Goal: Task Accomplishment & Management: Complete application form

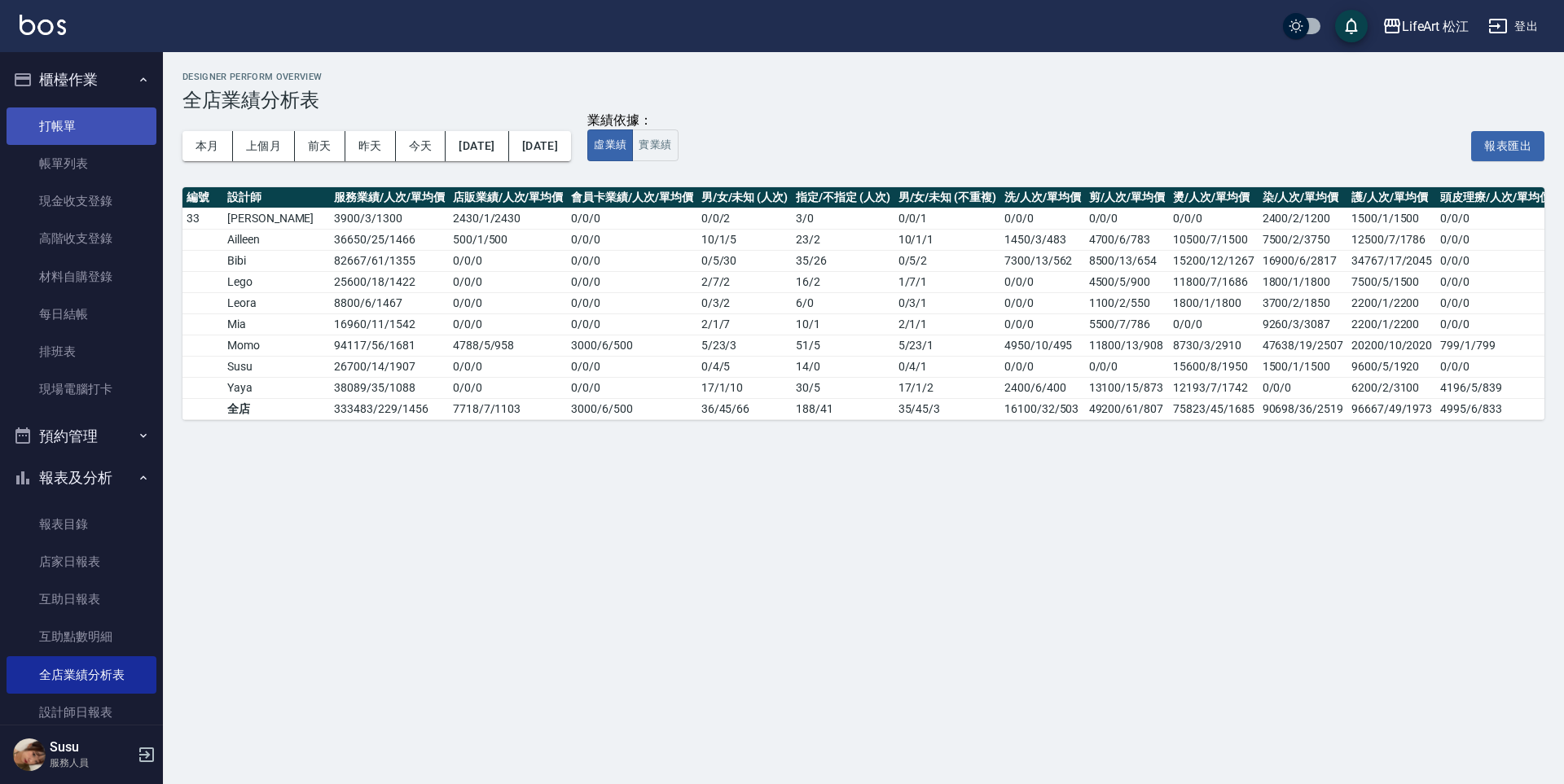
click at [88, 126] on link "打帳單" at bounding box center [81, 125] width 150 height 37
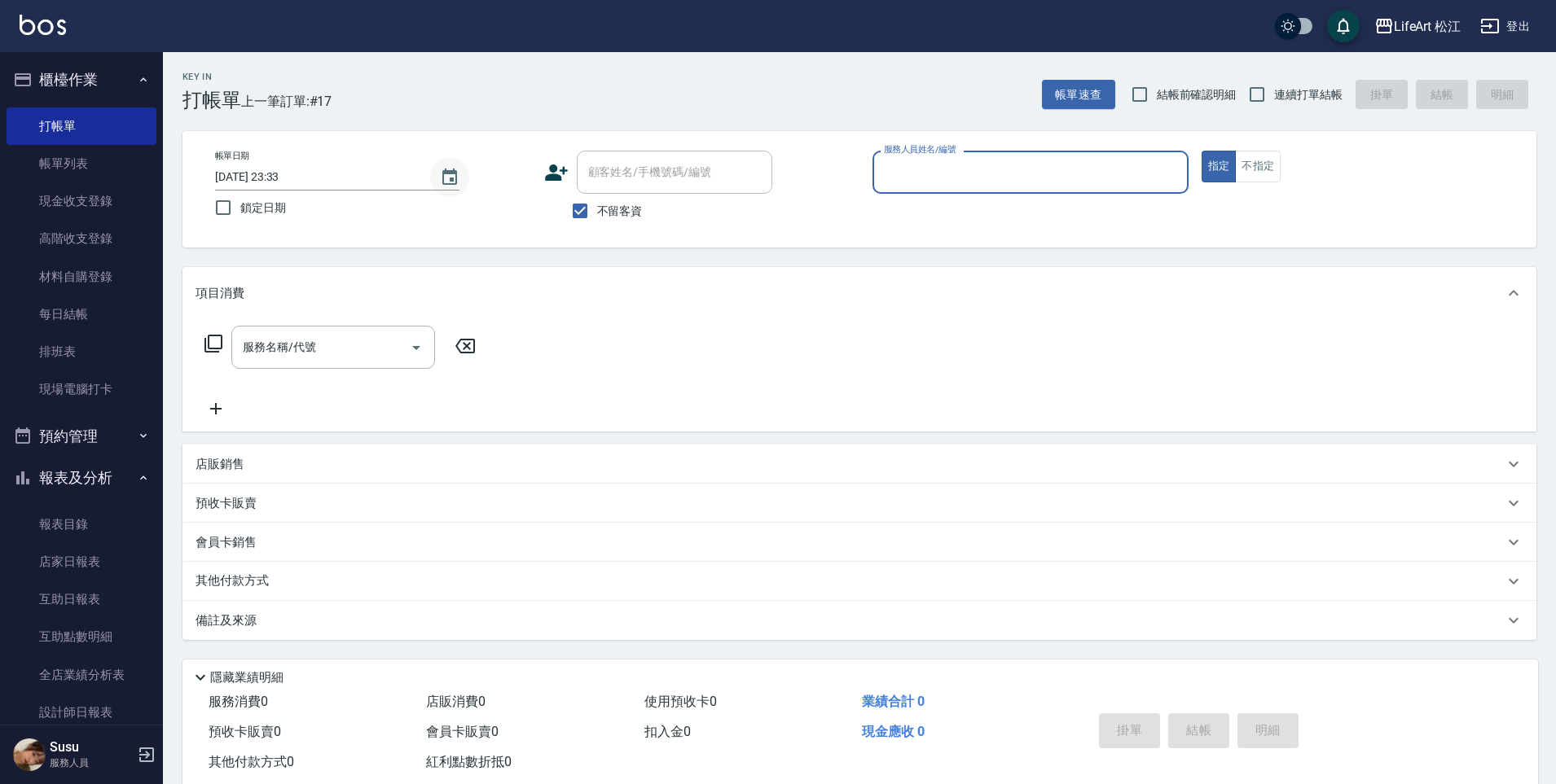
click at [446, 180] on icon "Choose date, selected date is 2025-10-10" at bounding box center [449, 177] width 20 height 20
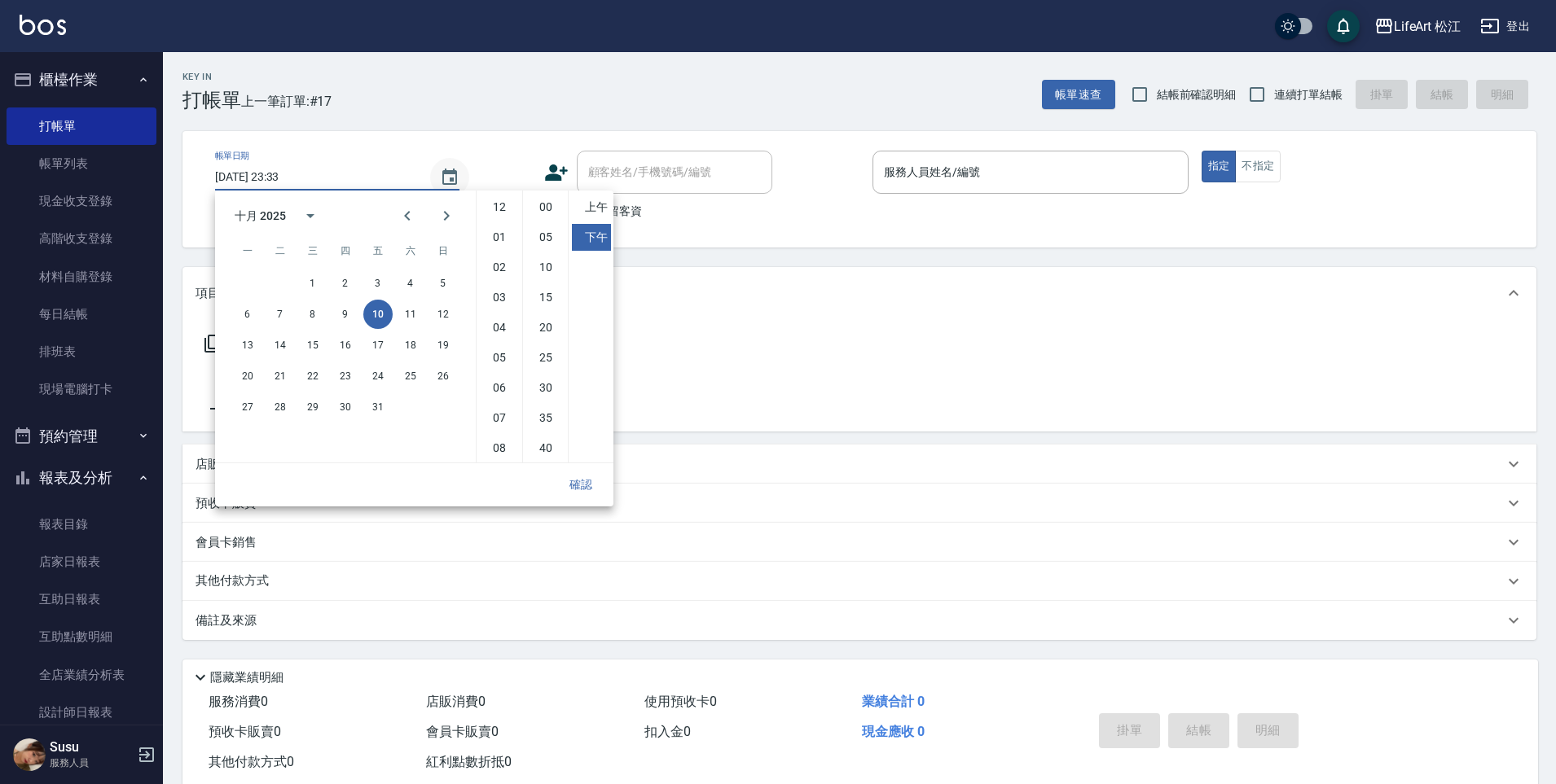
scroll to position [91, 0]
click at [412, 315] on button "11" at bounding box center [410, 314] width 29 height 29
type input "[DATE] 23:33"
click at [575, 480] on button "確認" at bounding box center [581, 485] width 52 height 30
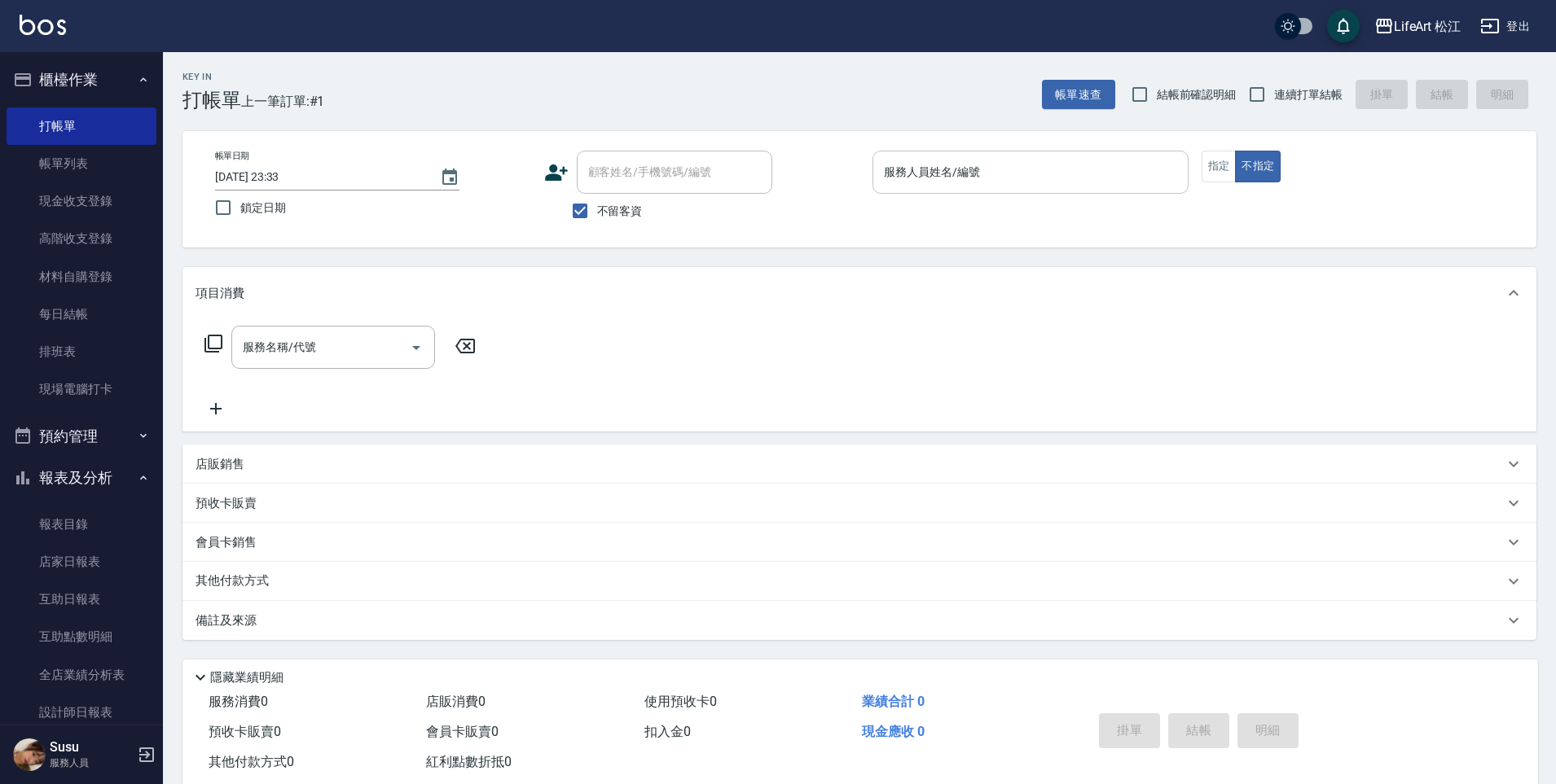
click at [948, 184] on input "服務人員姓名/編號" at bounding box center [1030, 172] width 301 height 29
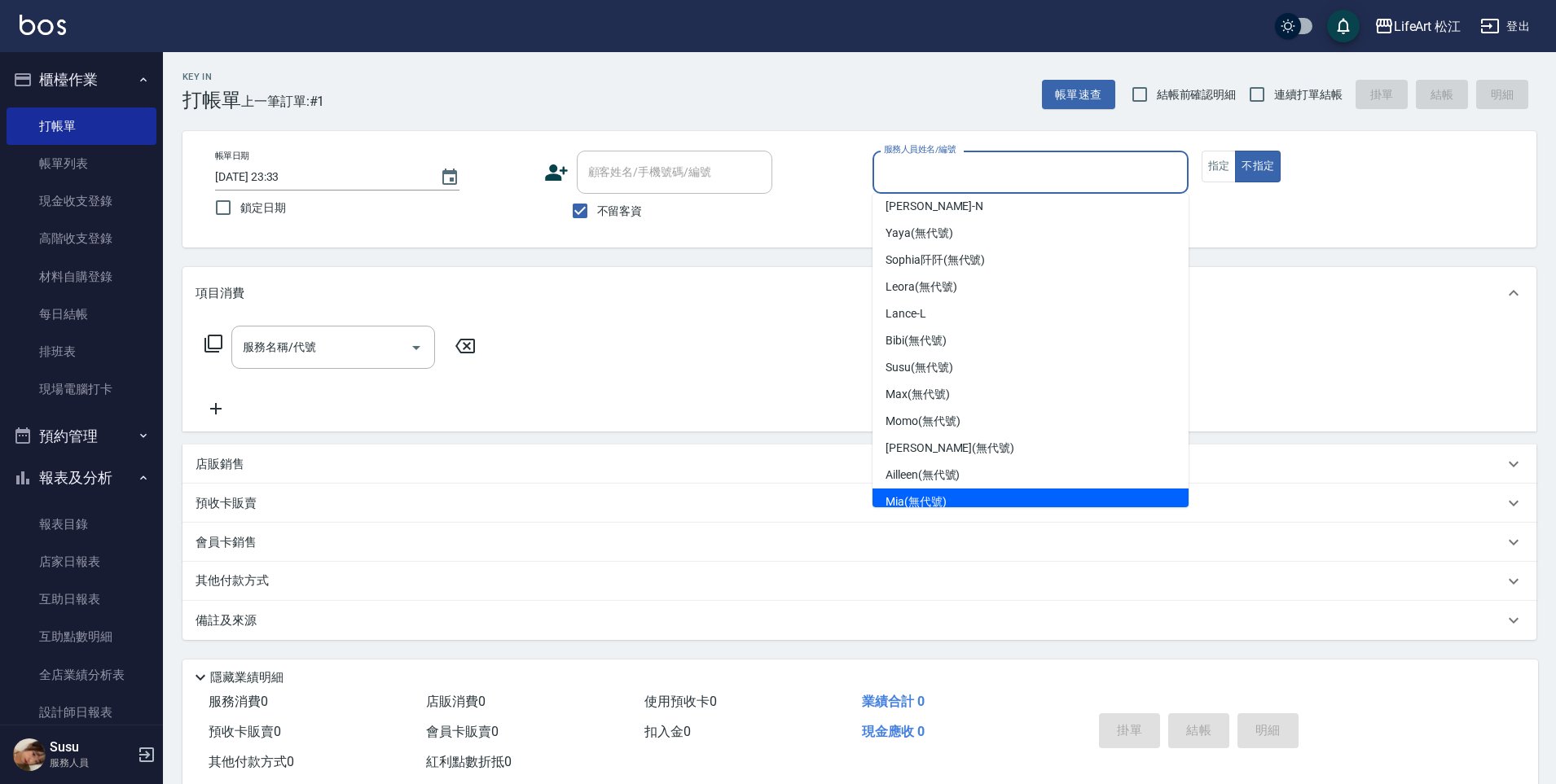
scroll to position [0, 0]
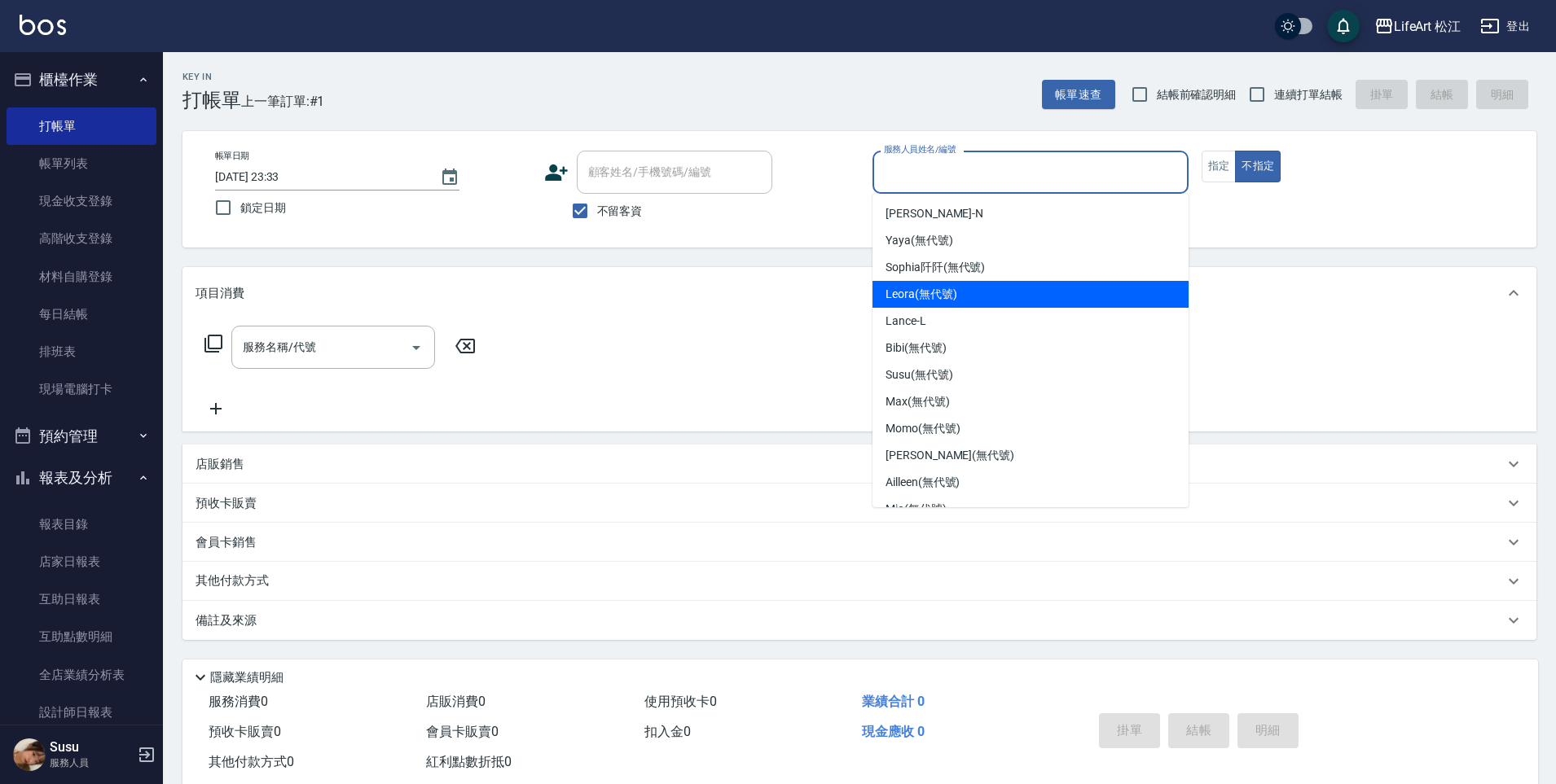
click at [959, 300] on div "Leora (無代號)" at bounding box center [1030, 294] width 316 height 27
type input "Leora(無代號)"
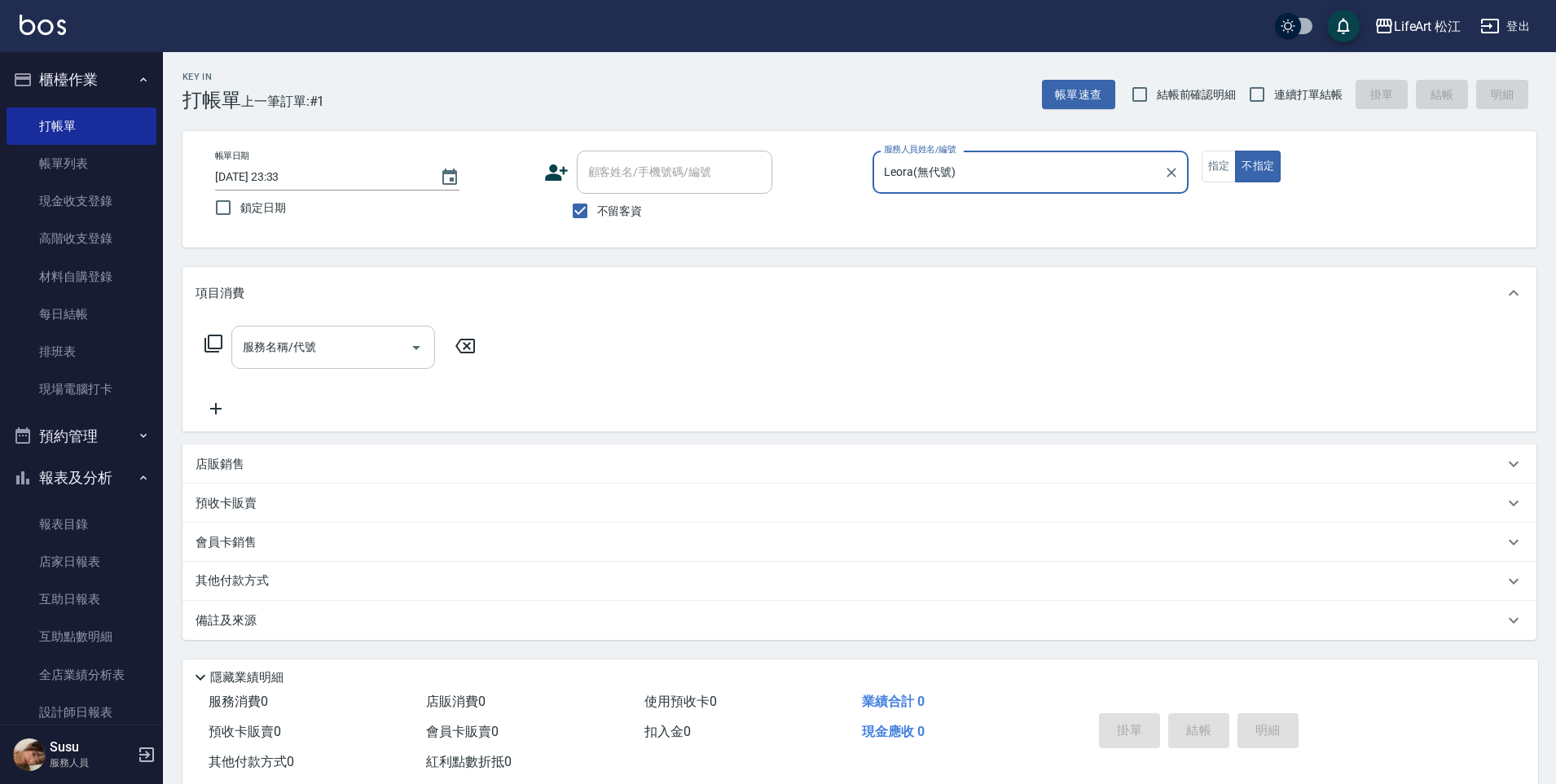
click at [344, 350] on input "服務名稱/代號" at bounding box center [321, 347] width 164 height 29
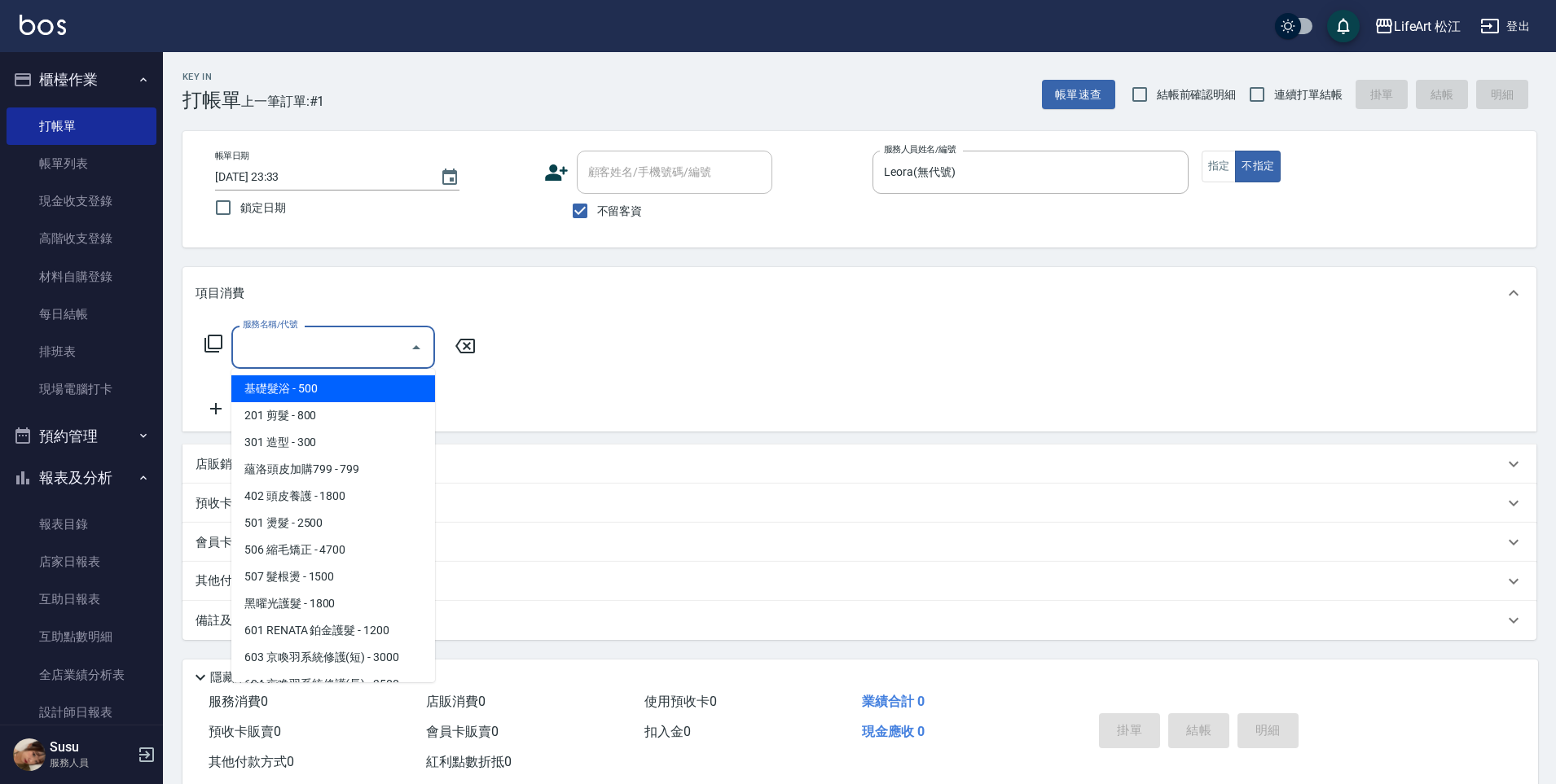
click at [353, 381] on span "基礎髮浴 - 500" at bounding box center [332, 389] width 203 height 27
type input "基礎髮浴 (101)"
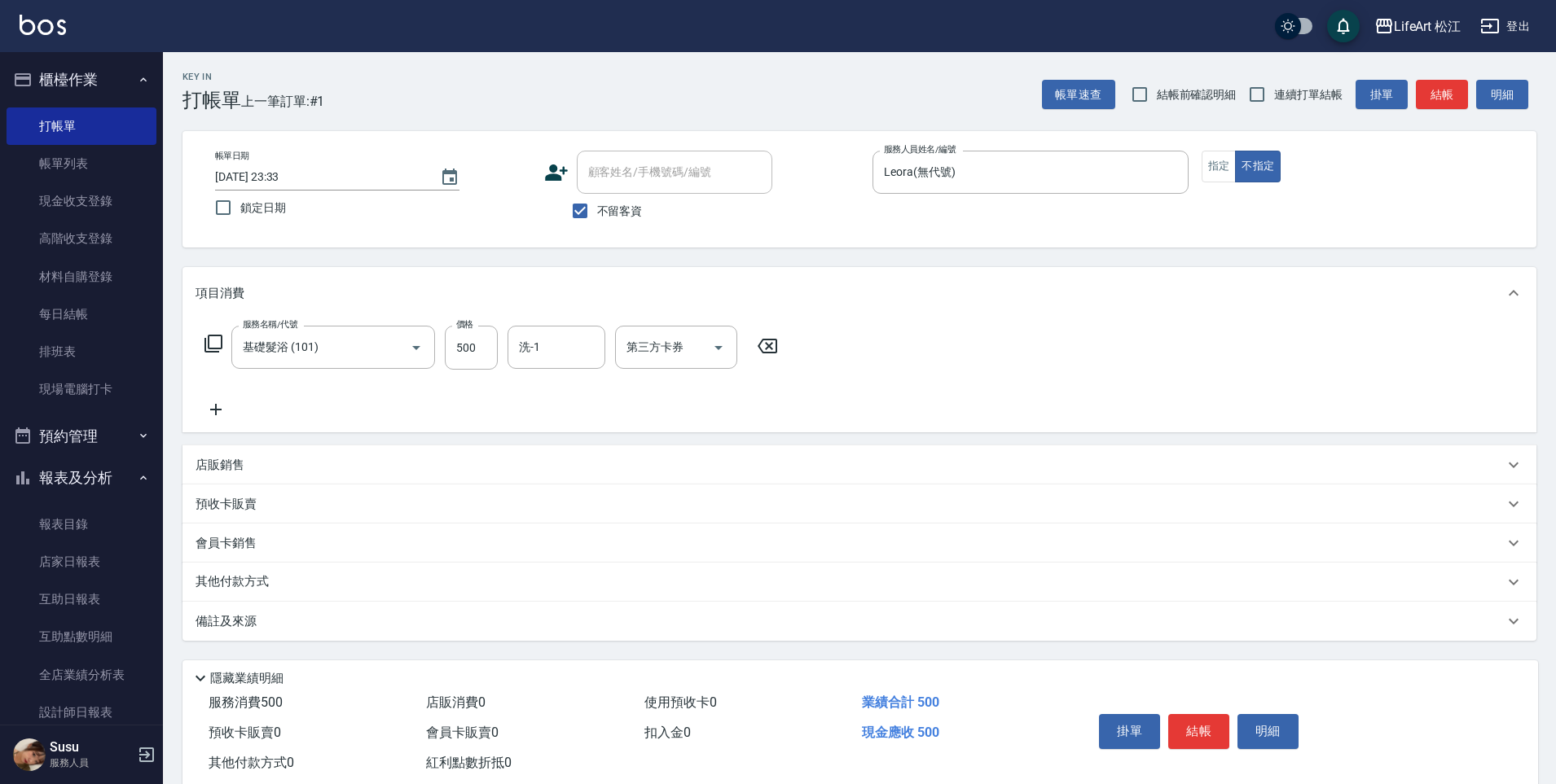
click at [212, 408] on icon at bounding box center [215, 409] width 41 height 20
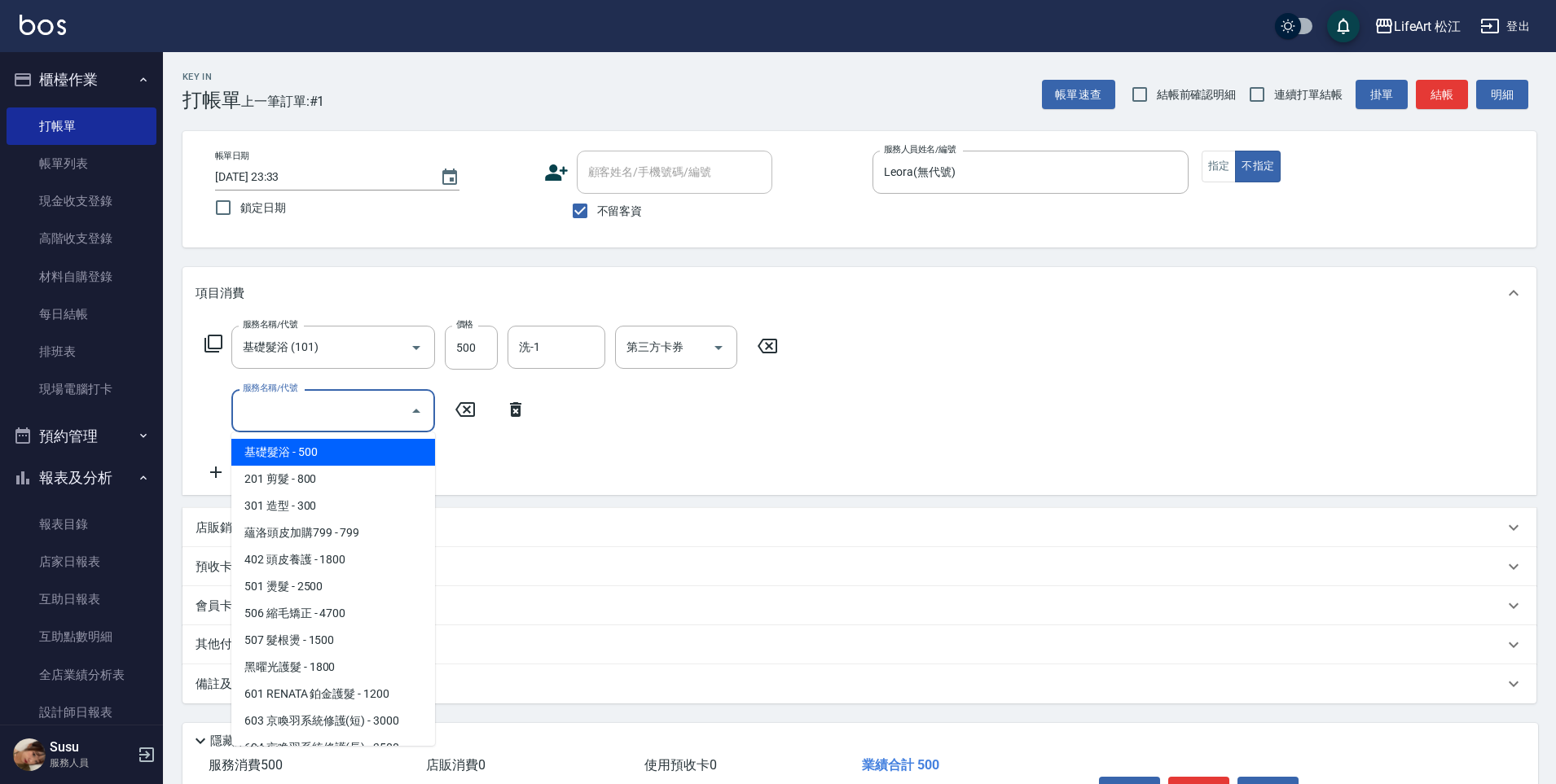
click at [256, 409] on input "服務名稱/代號" at bounding box center [321, 410] width 164 height 29
click at [290, 476] on span "201 剪髮 - 800" at bounding box center [332, 479] width 203 height 27
type input "201 剪髮(201)"
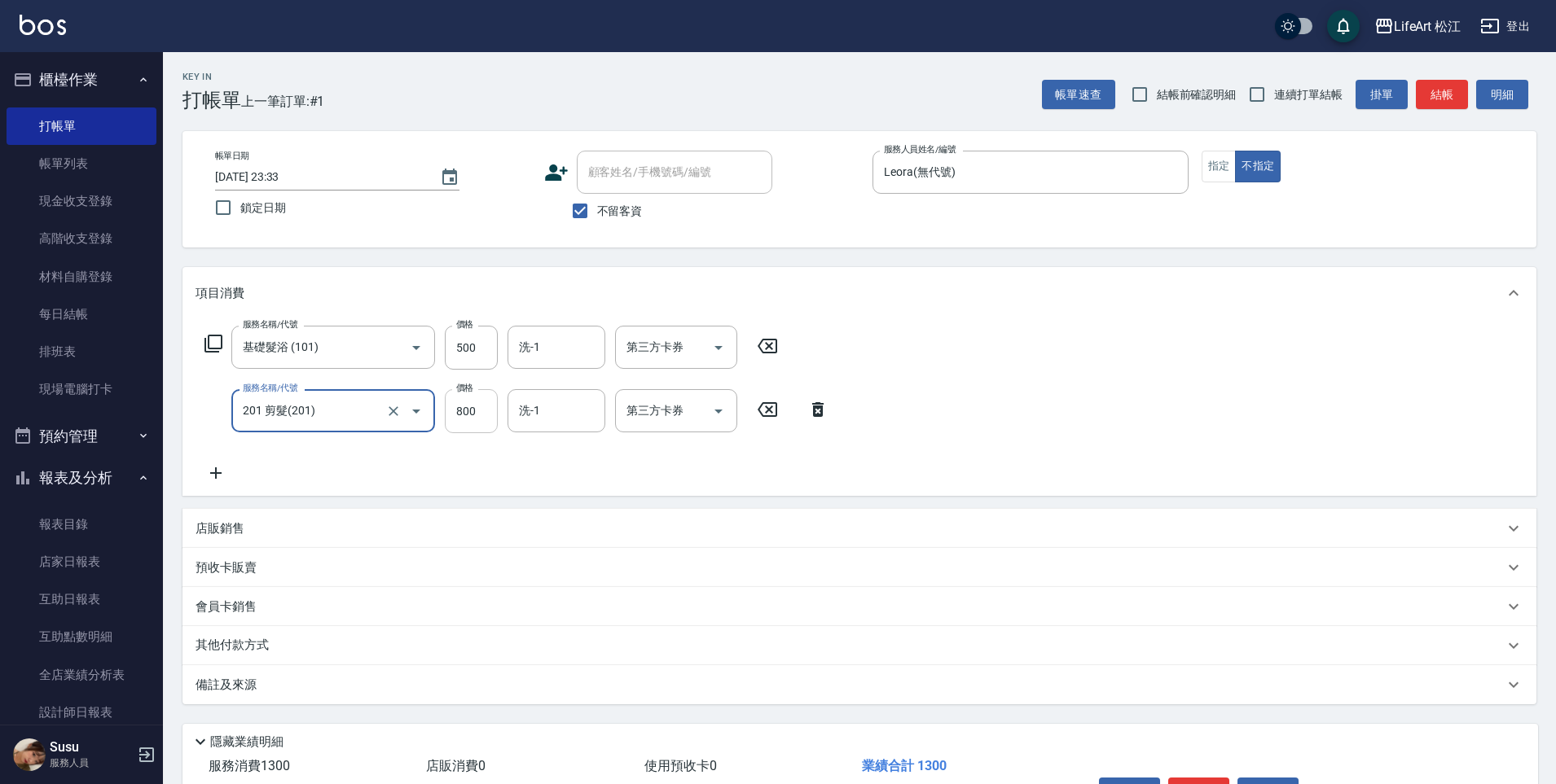
click at [480, 408] on input "800" at bounding box center [471, 411] width 53 height 44
click at [816, 408] on icon at bounding box center [817, 409] width 11 height 15
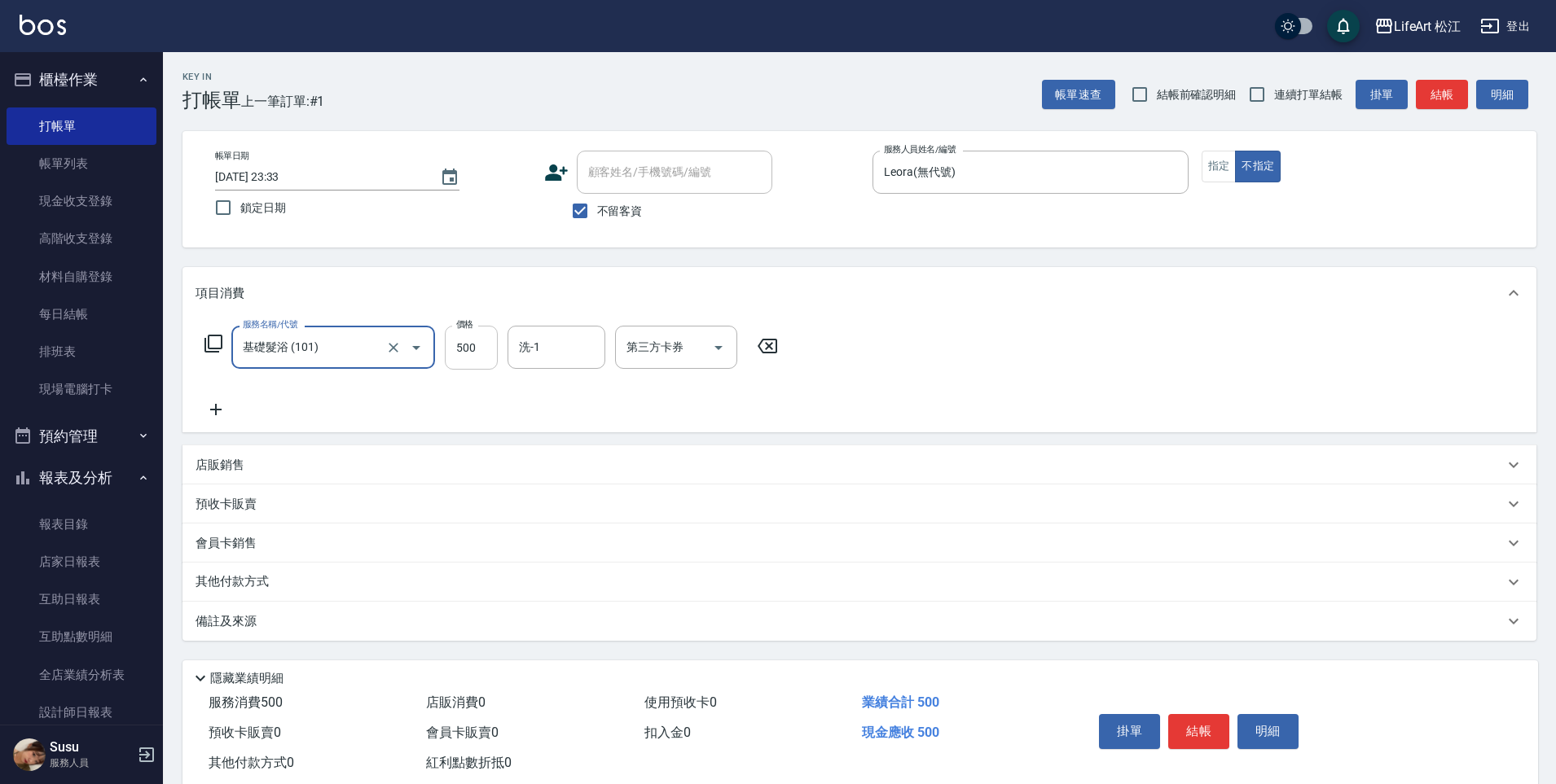
click at [477, 353] on input "500" at bounding box center [471, 347] width 53 height 44
click at [352, 342] on input "基礎髮浴 (101)" at bounding box center [311, 347] width 144 height 29
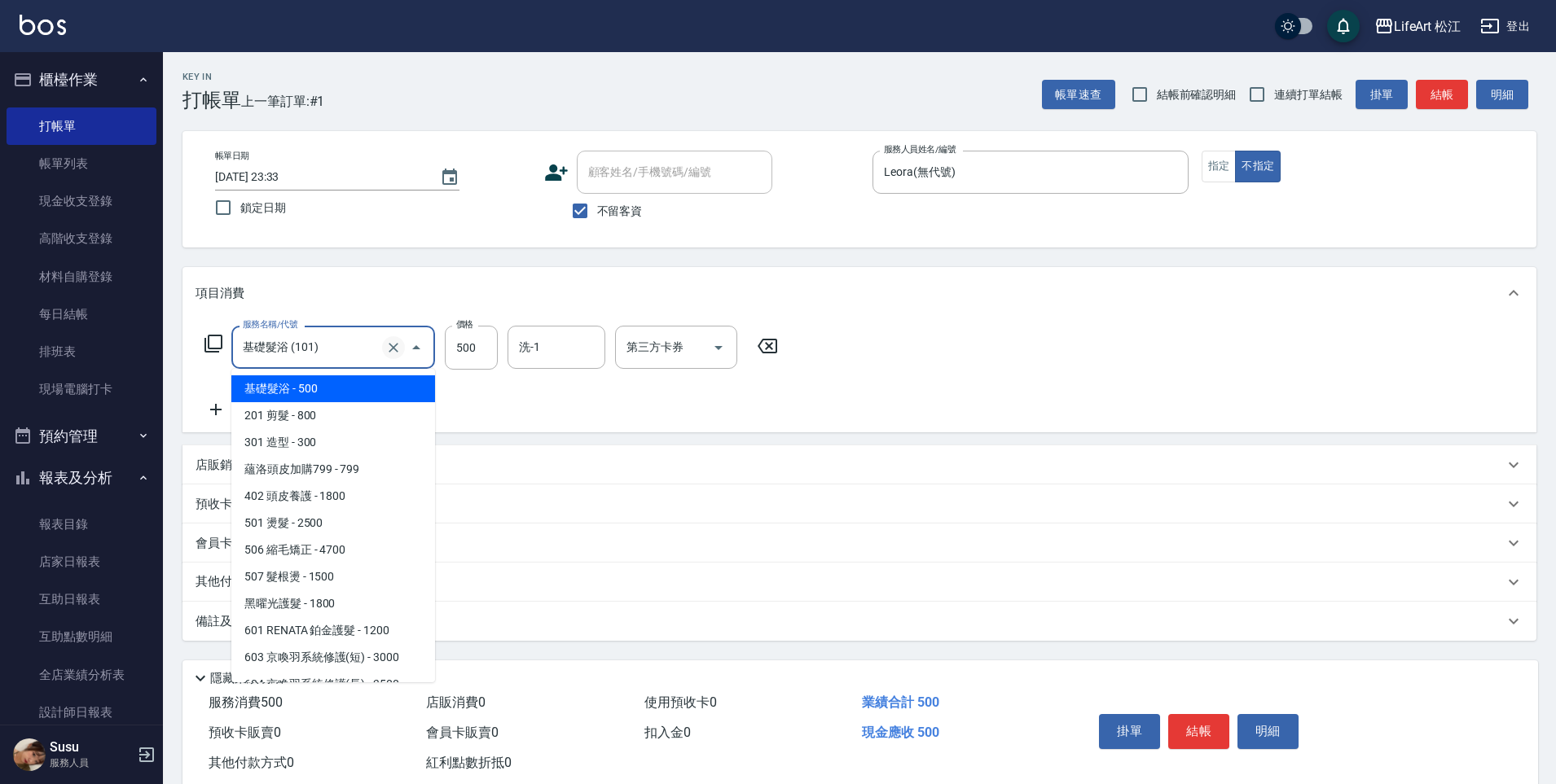
click at [396, 348] on icon "Clear" at bounding box center [393, 347] width 16 height 16
click at [341, 416] on span "201 剪髮 - 800" at bounding box center [332, 415] width 203 height 27
type input "201 剪髮(201)"
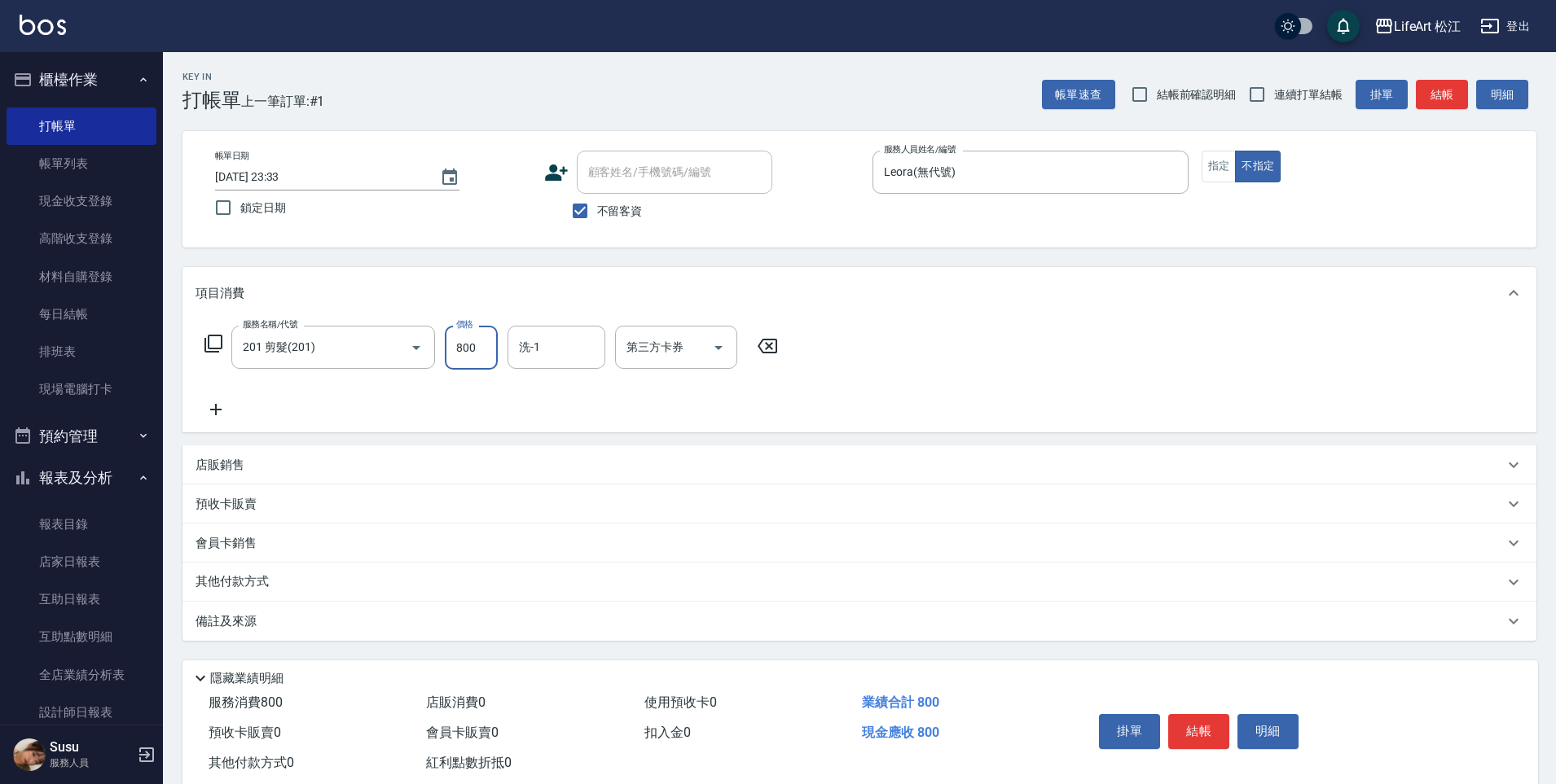
click at [476, 351] on input "800" at bounding box center [471, 347] width 53 height 44
type input "1000"
click at [448, 179] on icon "Choose date, selected date is 2025-10-11" at bounding box center [449, 177] width 20 height 20
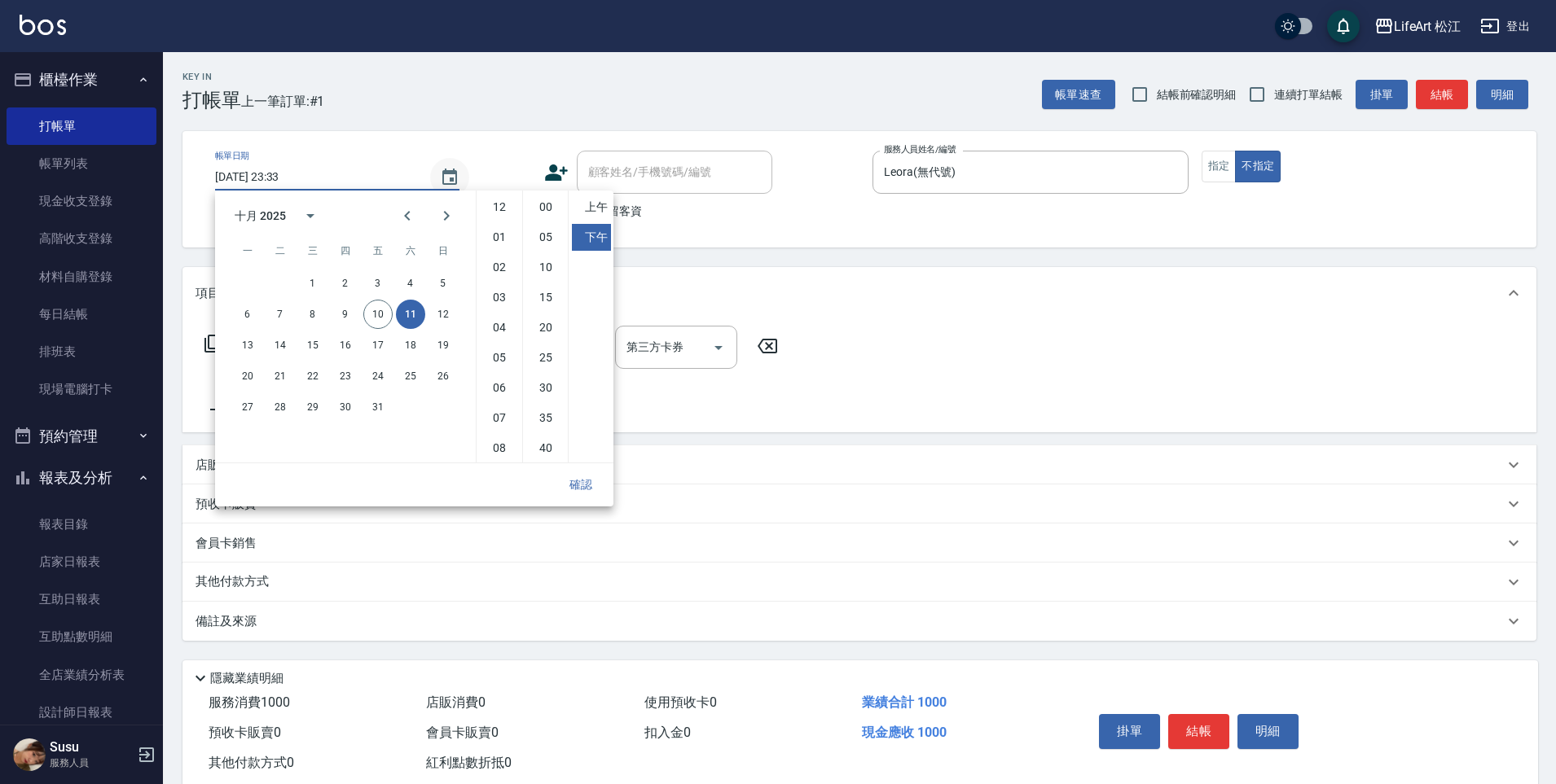
scroll to position [91, 0]
click at [586, 491] on button "確認" at bounding box center [581, 485] width 52 height 30
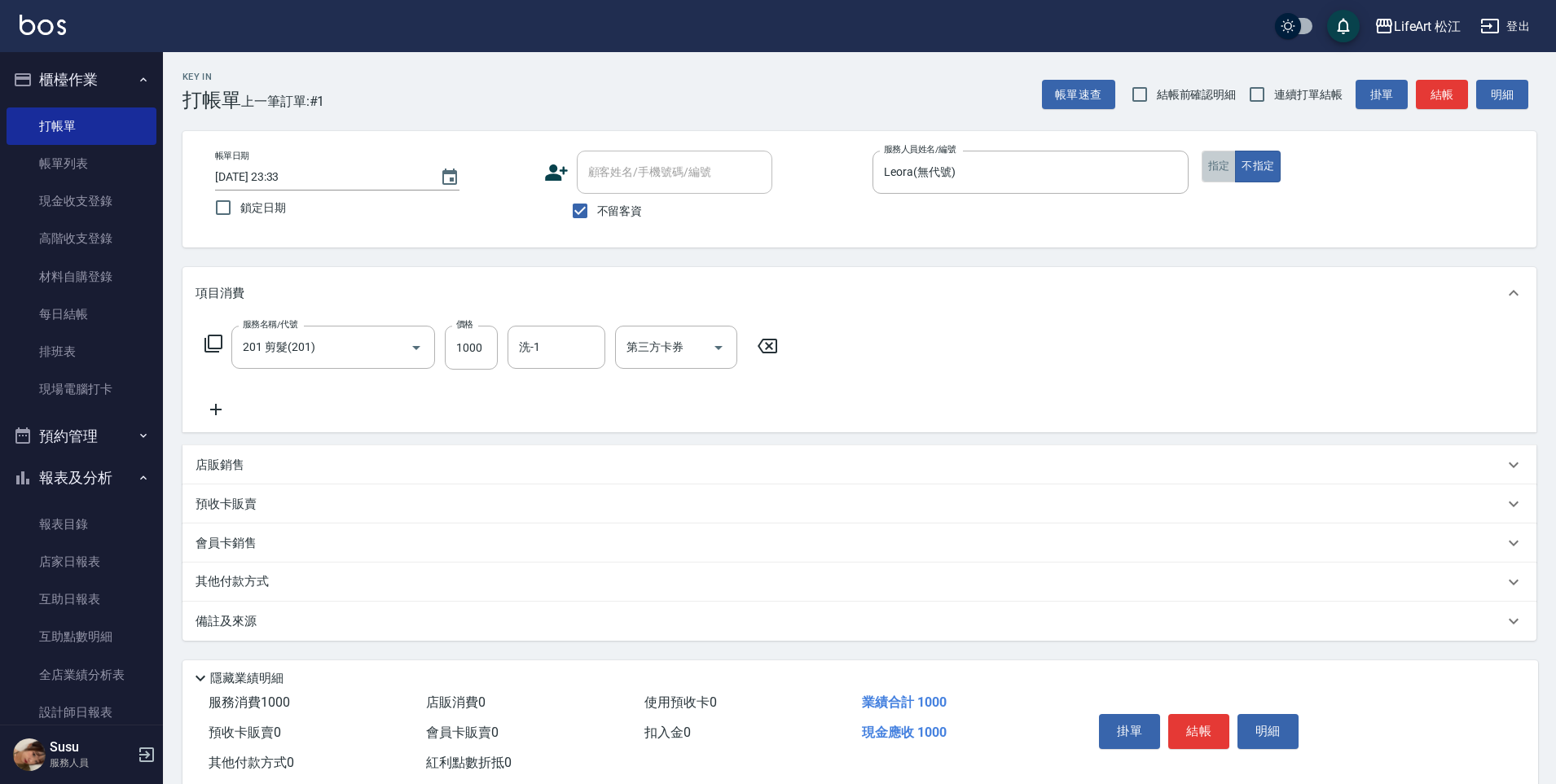
click at [1224, 172] on button "指定" at bounding box center [1218, 166] width 35 height 32
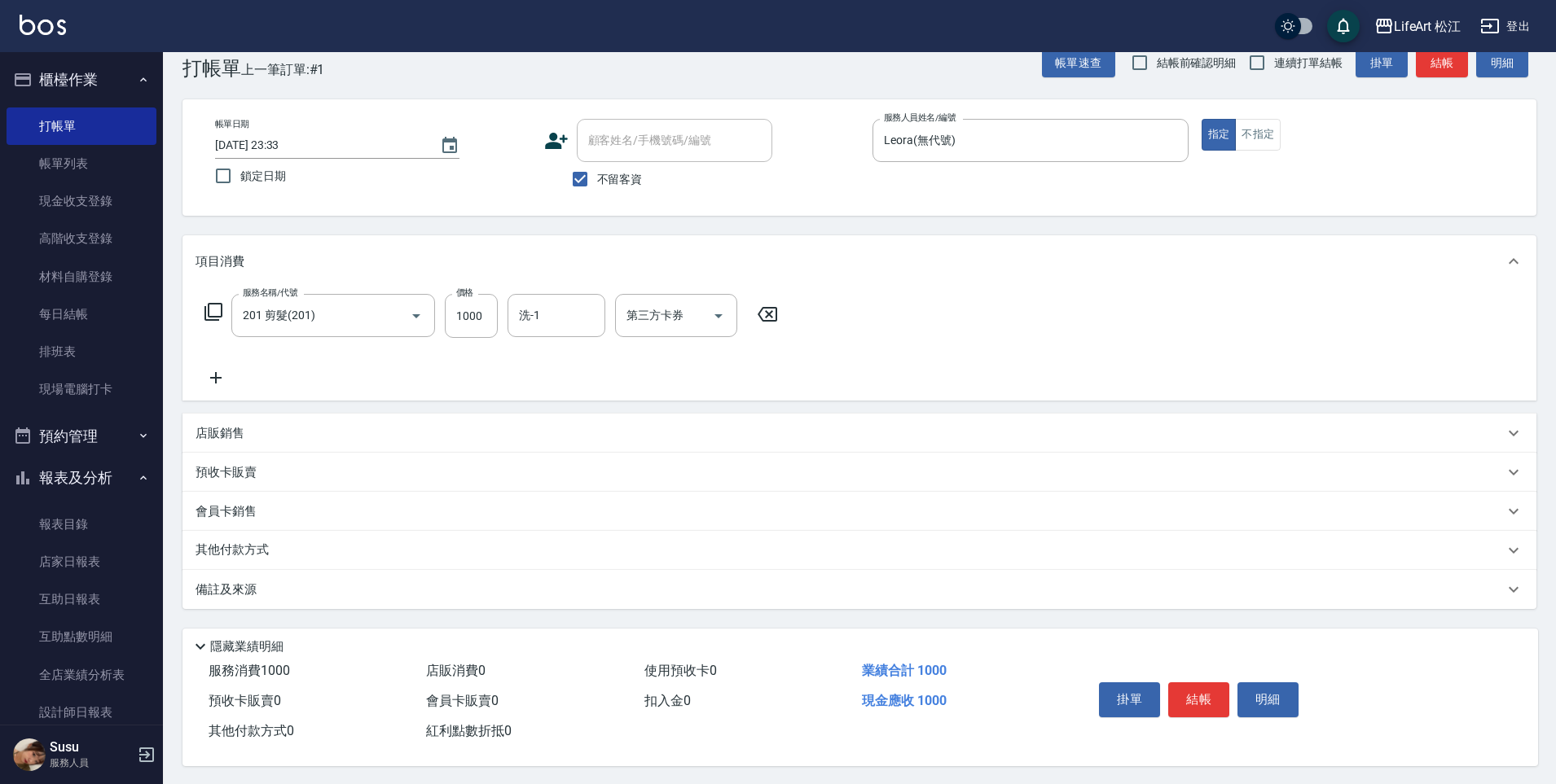
scroll to position [41, 0]
click at [797, 582] on div "備註及來源" at bounding box center [849, 588] width 1308 height 17
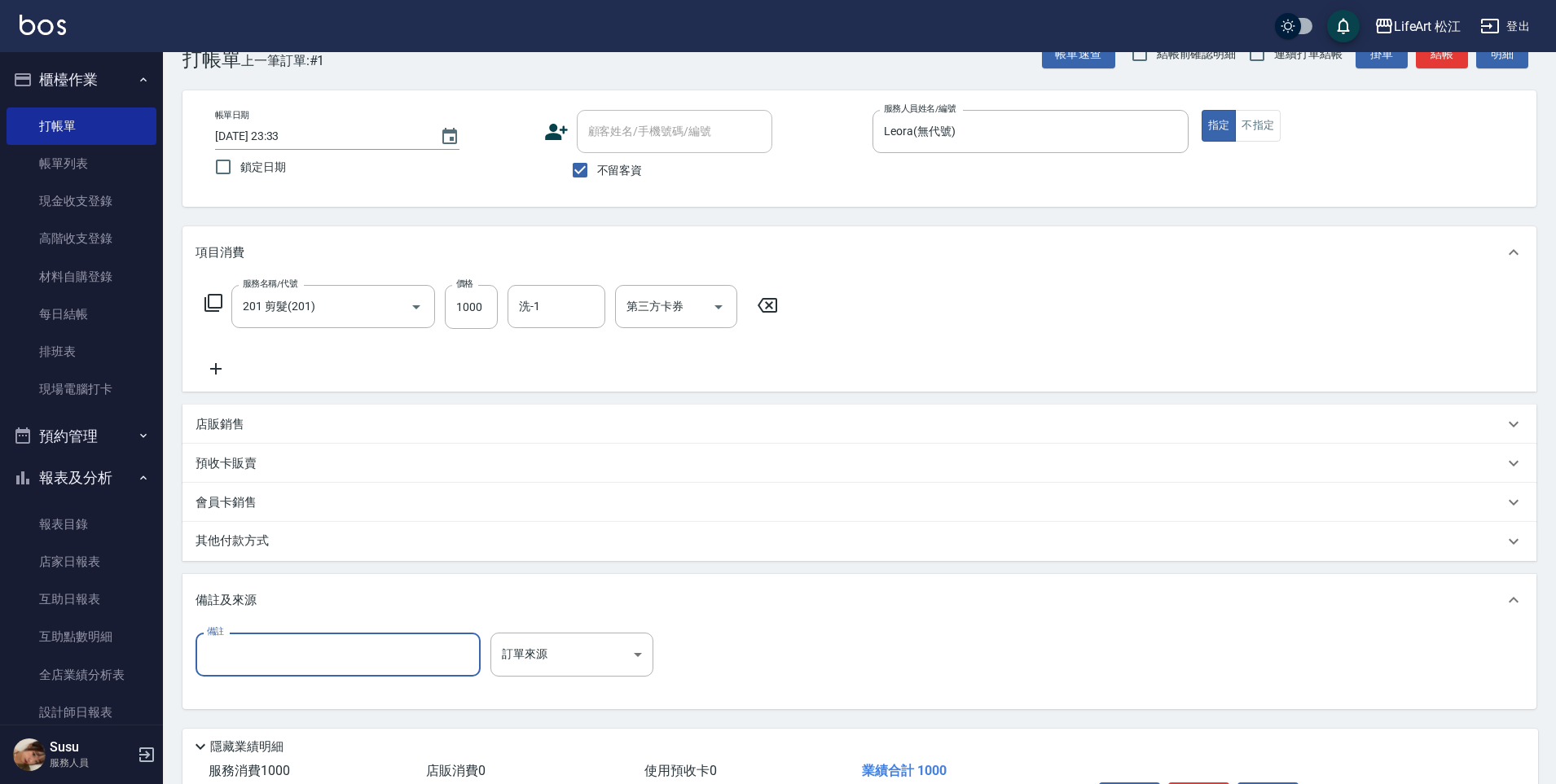
click at [432, 665] on input "備註" at bounding box center [338, 654] width 285 height 44
click at [520, 668] on body "LifeArt 松江 登出 櫃檯作業 打帳單 帳單列表 現金收支登錄 高階收支登錄 材料自購登錄 每日結帳 排班表 現場電腦打卡 預約管理 預約管理 單日預約…" at bounding box center [778, 422] width 1556 height 927
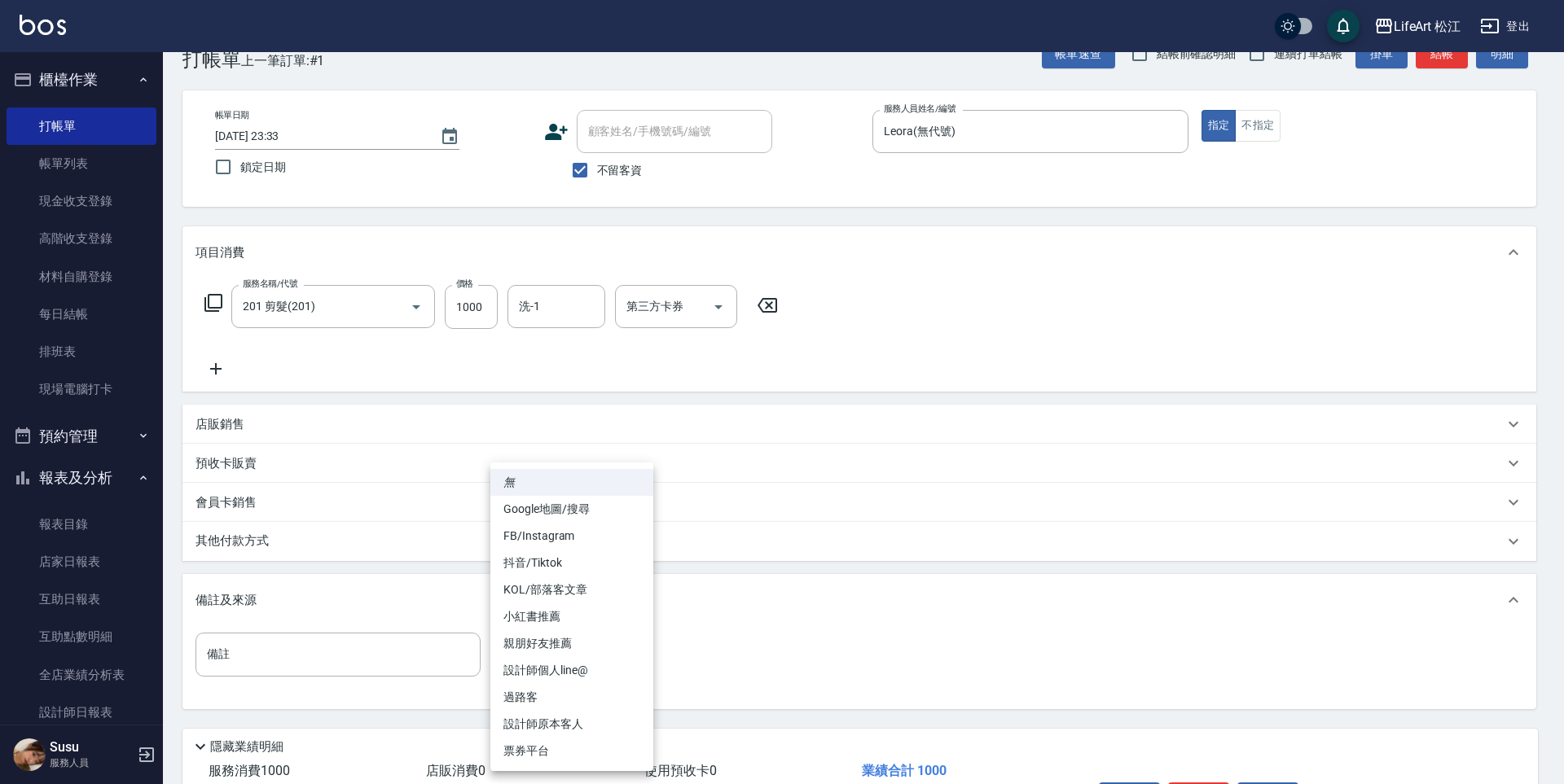
click at [560, 648] on li "親朋好友推薦" at bounding box center [572, 643] width 163 height 27
type input "親朋好友推薦"
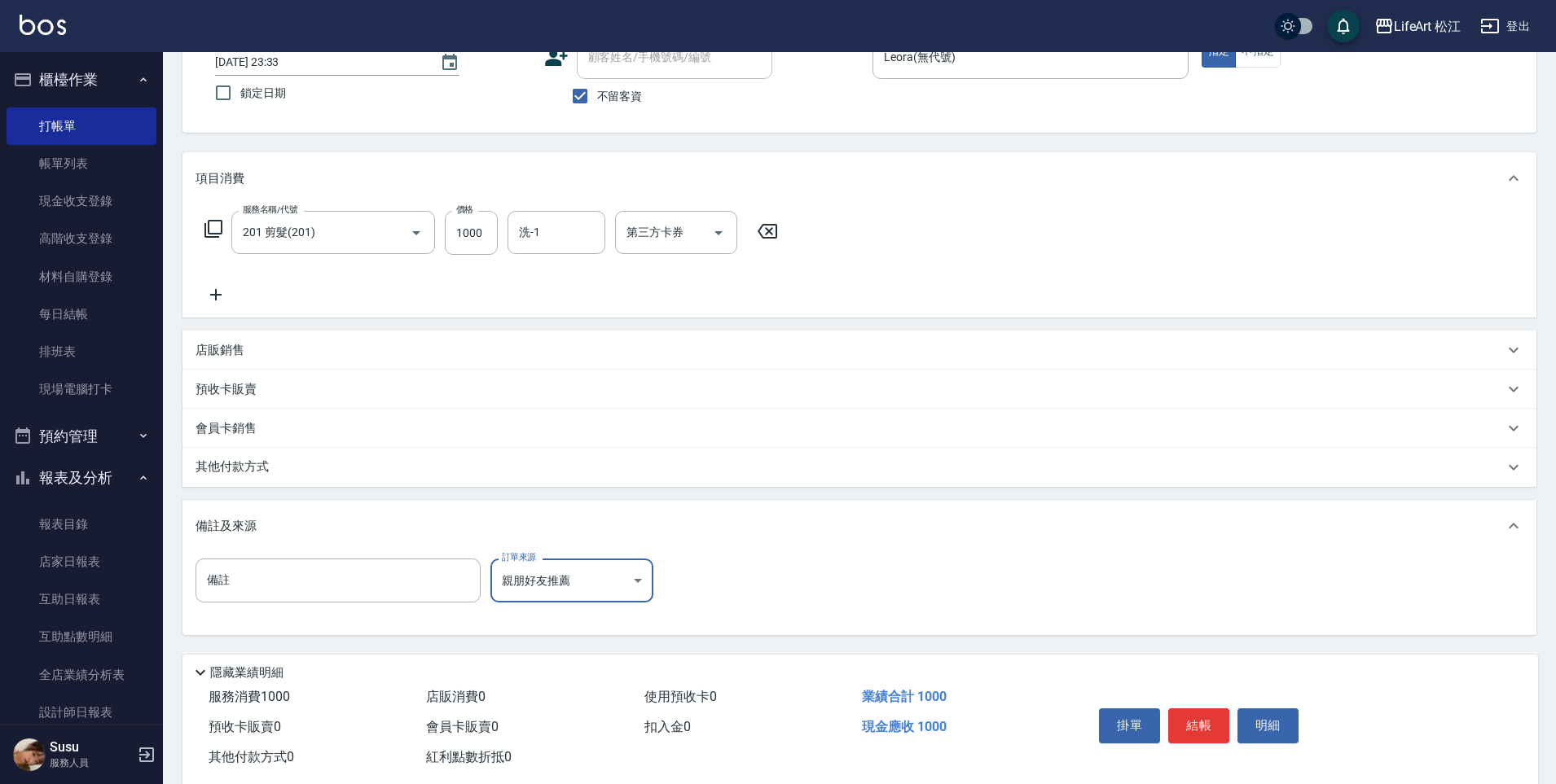
scroll to position [150, 0]
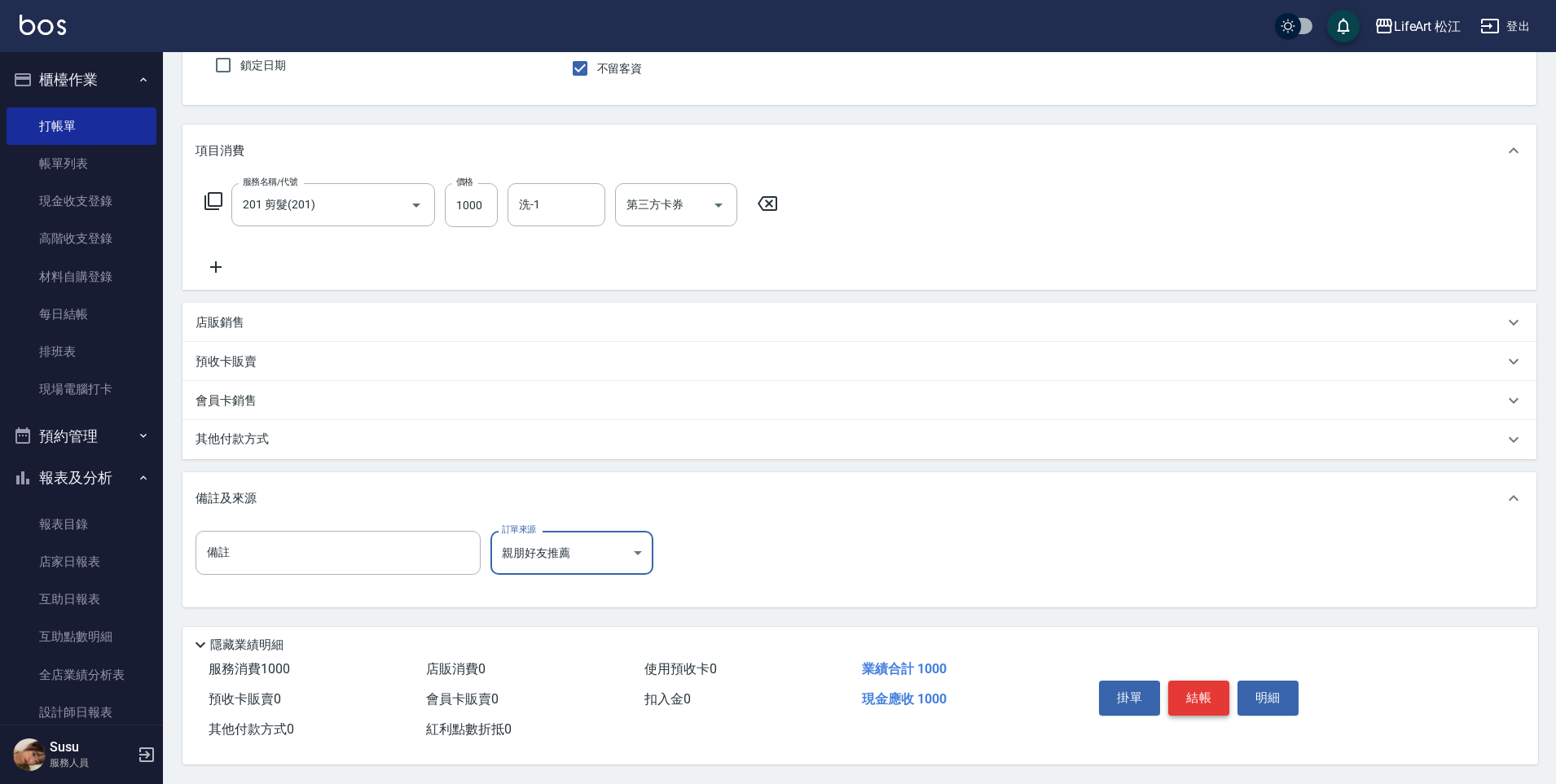
click at [1206, 689] on button "結帳" at bounding box center [1199, 698] width 61 height 35
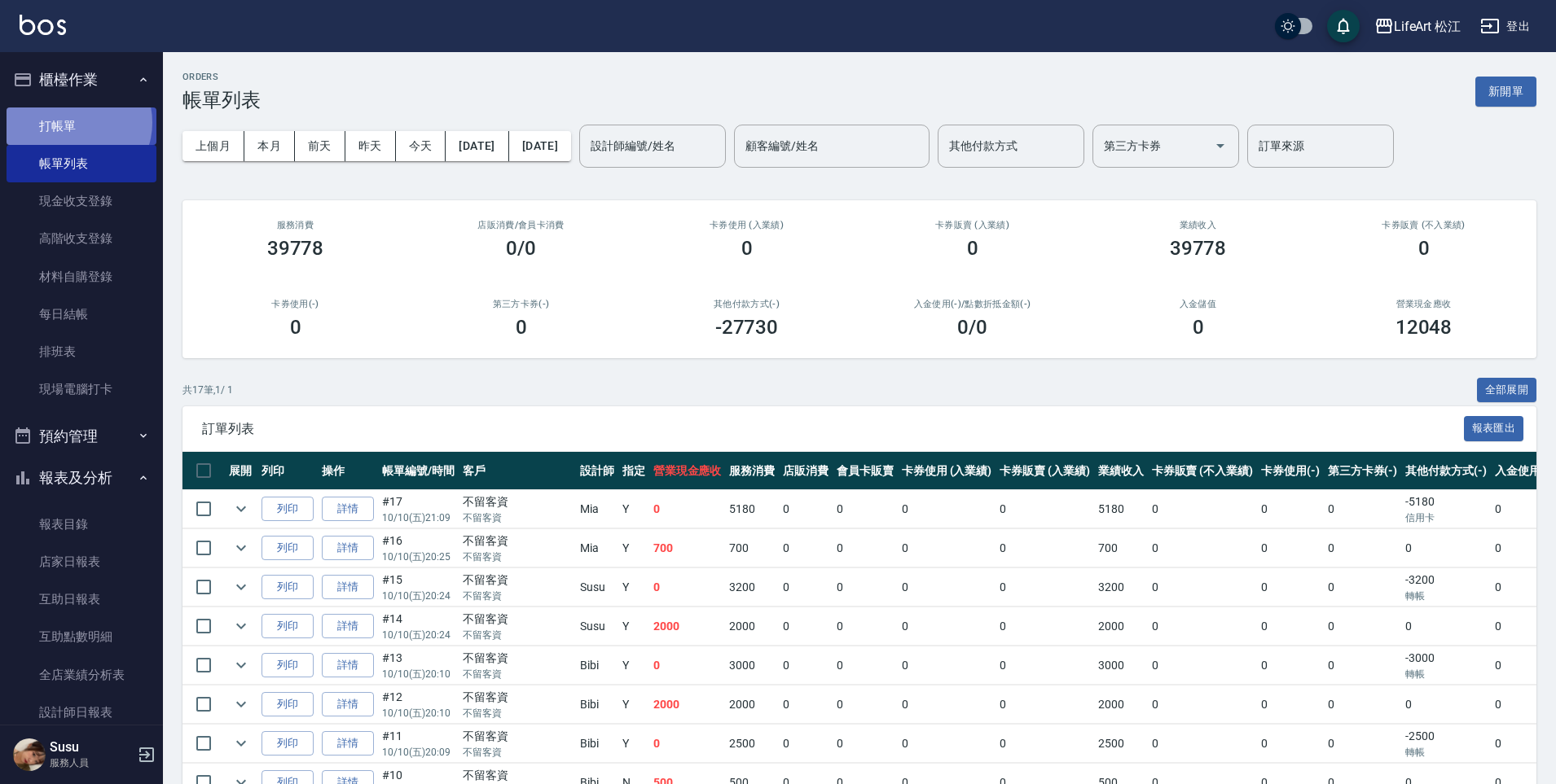
click at [76, 122] on link "打帳單" at bounding box center [81, 125] width 150 height 37
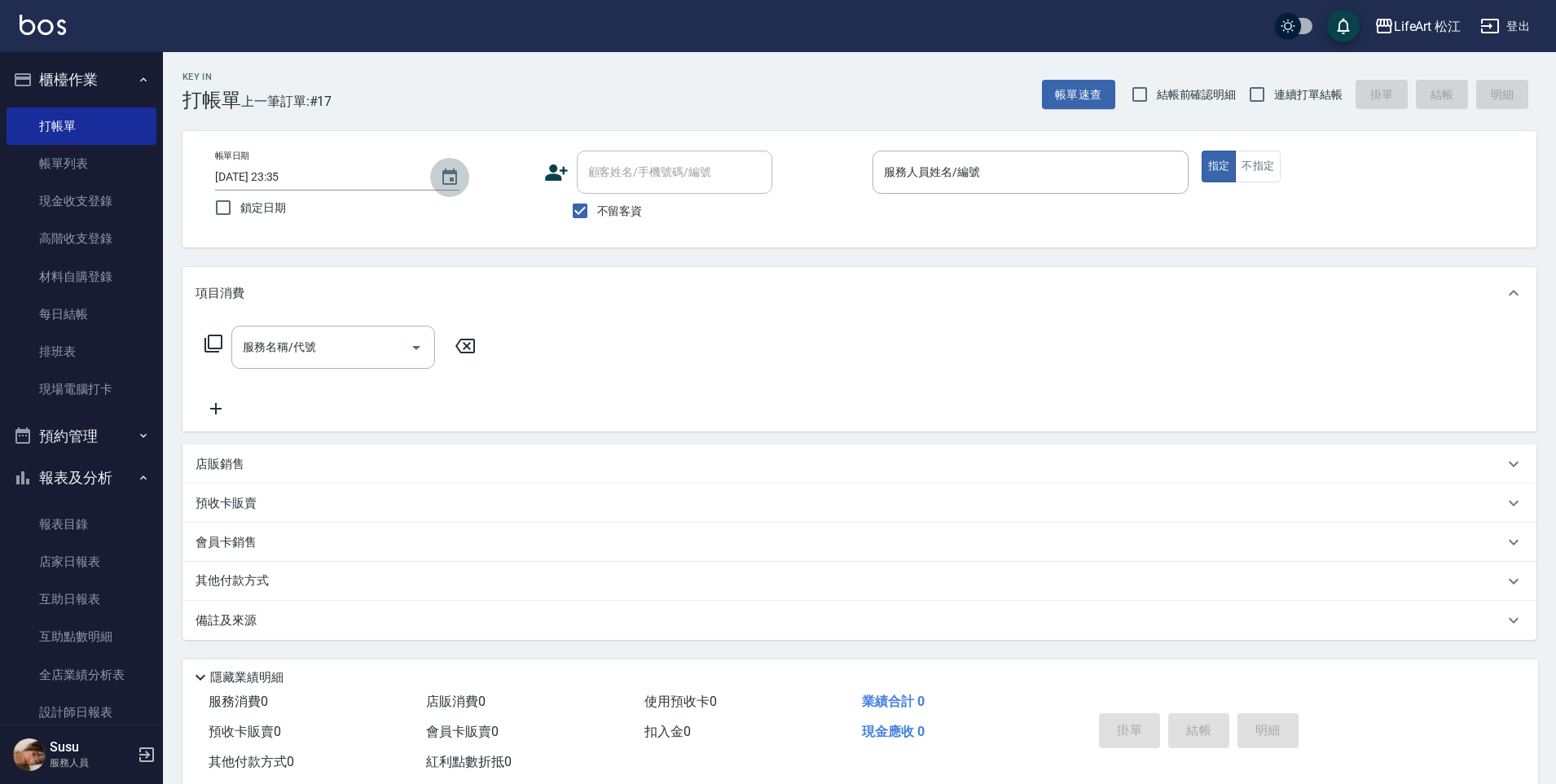
click at [449, 175] on icon "Choose date, selected date is 2025-10-10" at bounding box center [449, 177] width 20 height 20
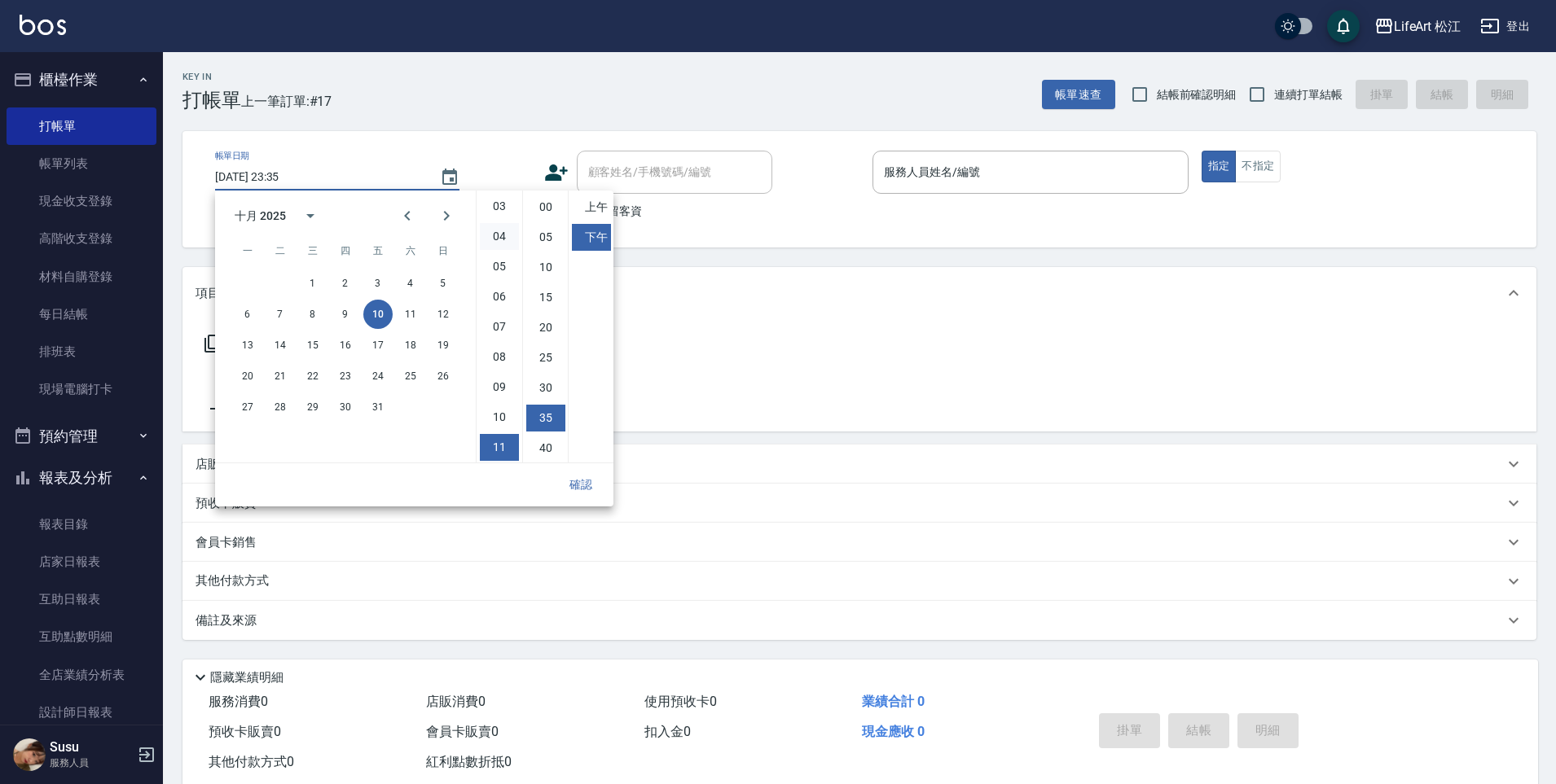
scroll to position [91, 0]
click at [410, 316] on button "11" at bounding box center [410, 314] width 29 height 29
type input "[DATE] 23:35"
click at [589, 483] on button "確認" at bounding box center [581, 485] width 52 height 30
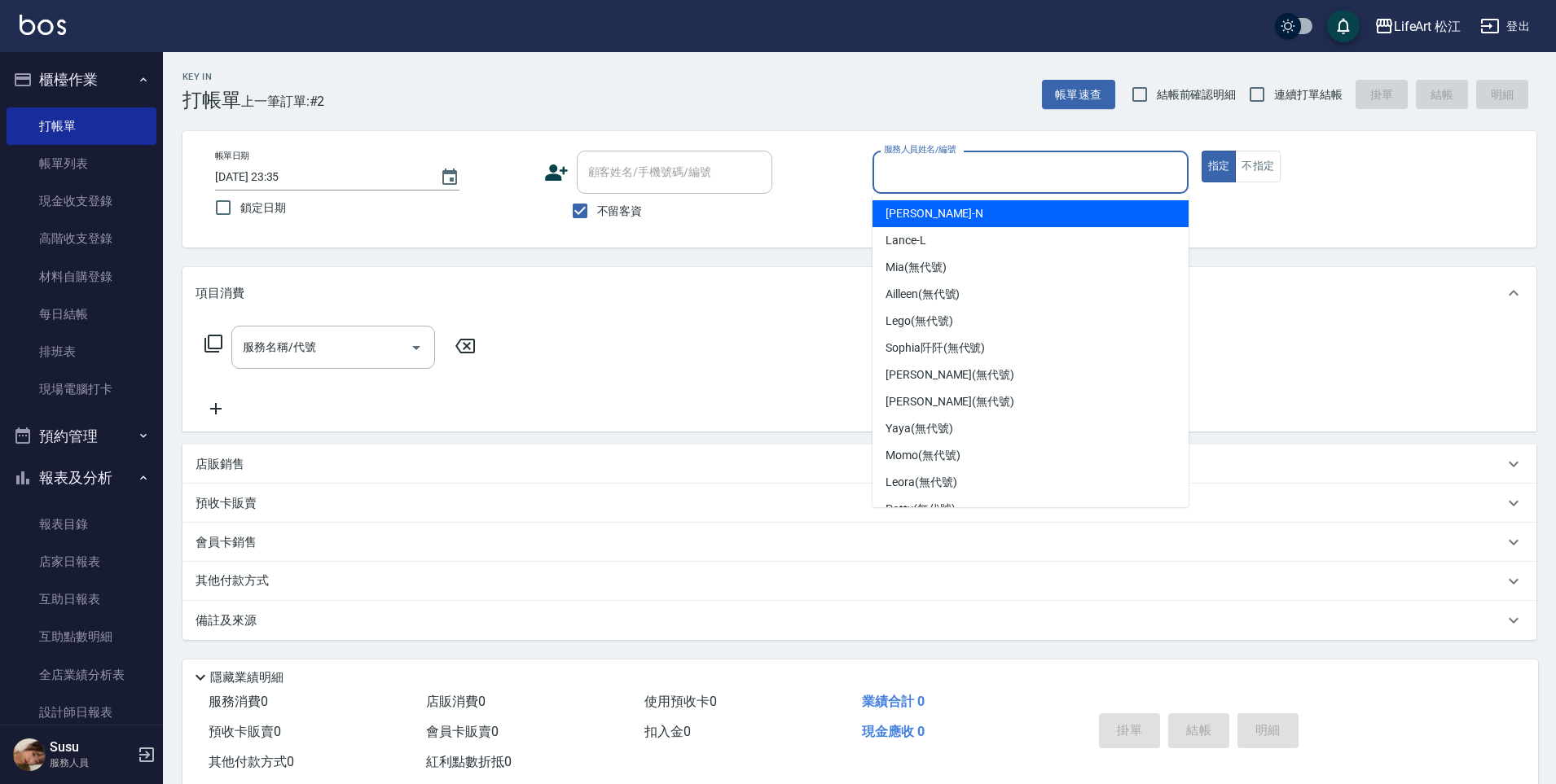
click at [1016, 160] on input "服務人員姓名/編號" at bounding box center [1030, 172] width 301 height 29
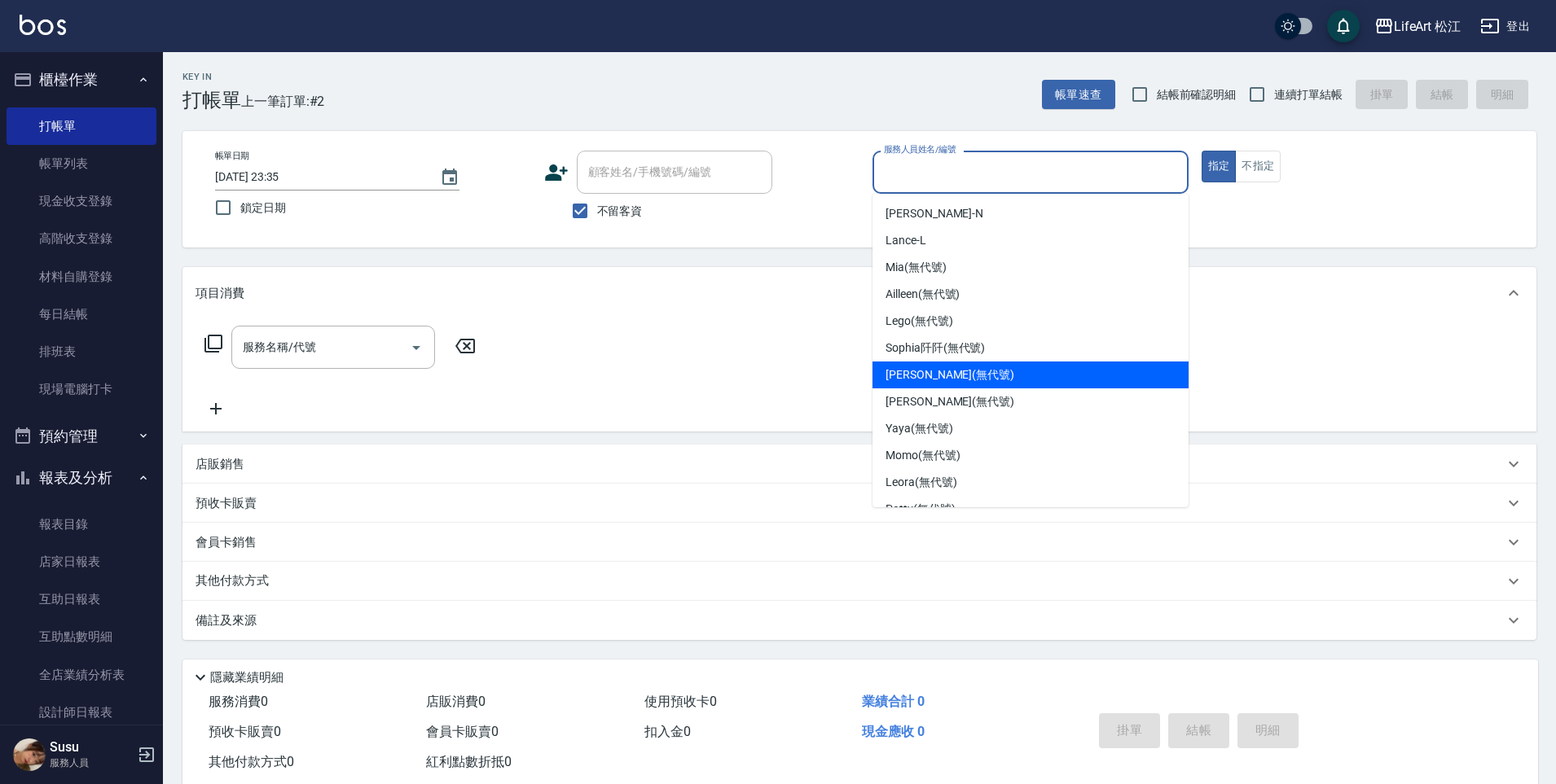
scroll to position [19, 0]
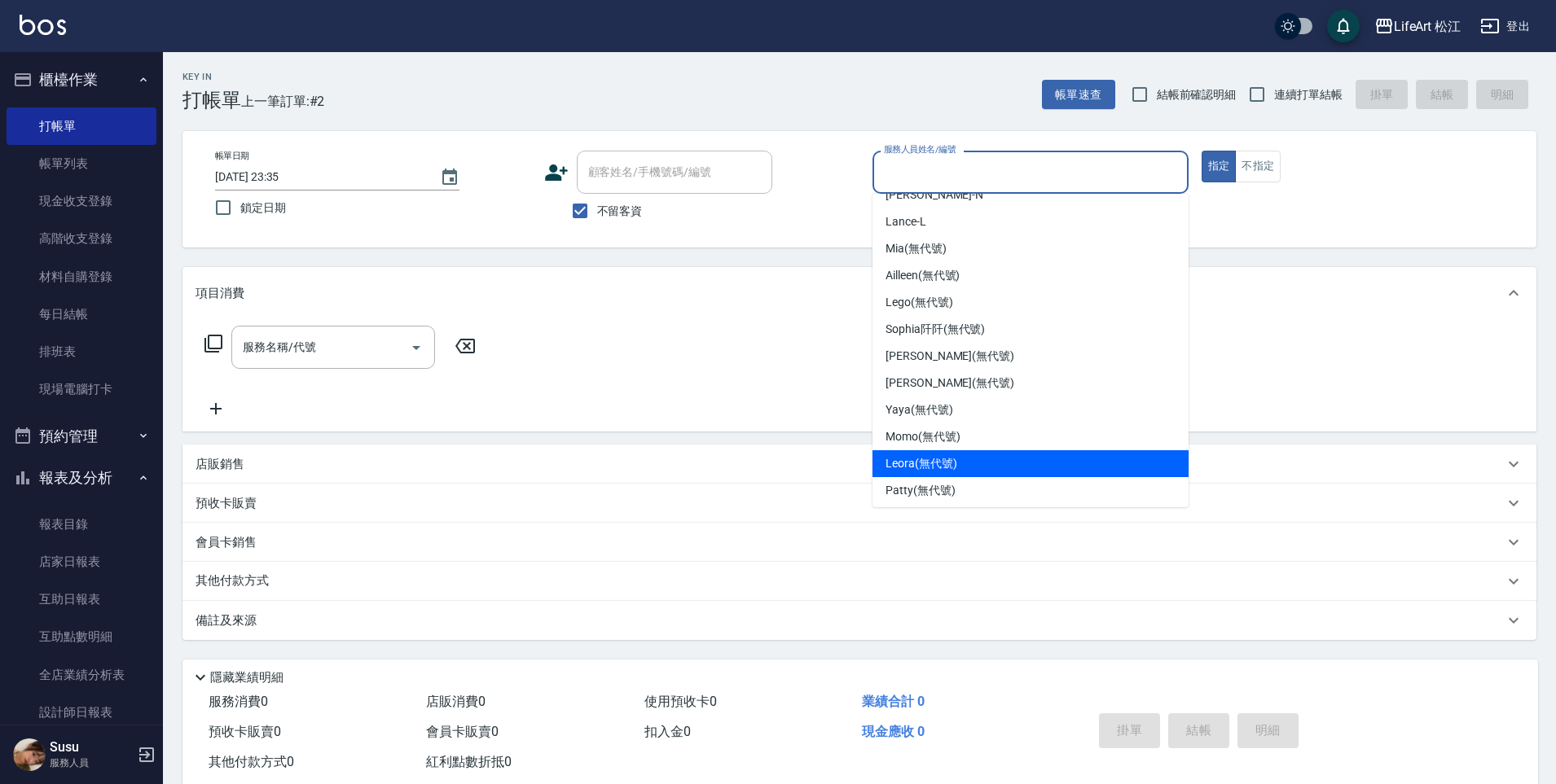
click at [984, 456] on div "Leora (無代號)" at bounding box center [1030, 463] width 316 height 27
type input "Leora(無代號)"
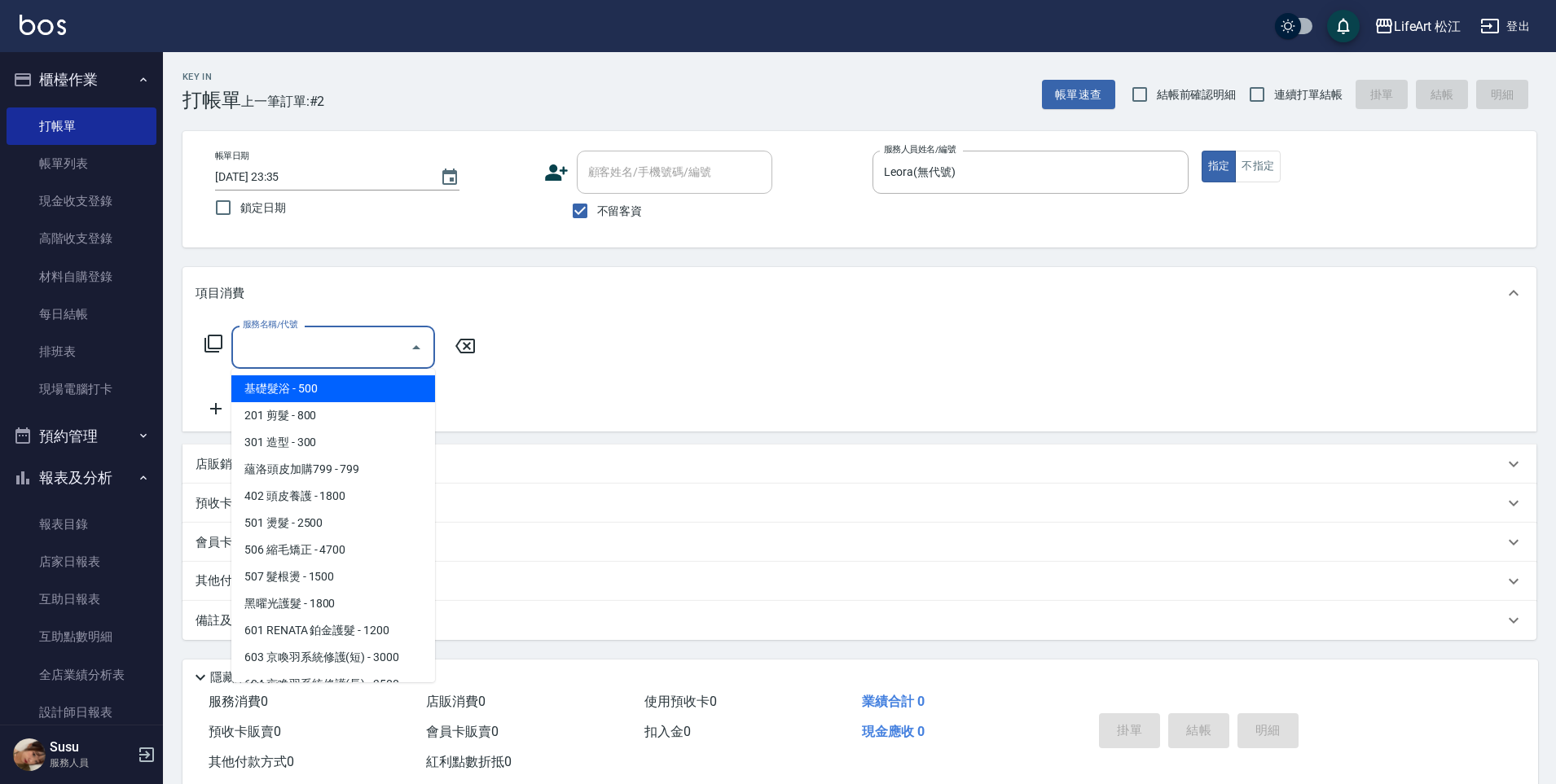
click at [353, 350] on input "服務名稱/代號" at bounding box center [321, 347] width 164 height 29
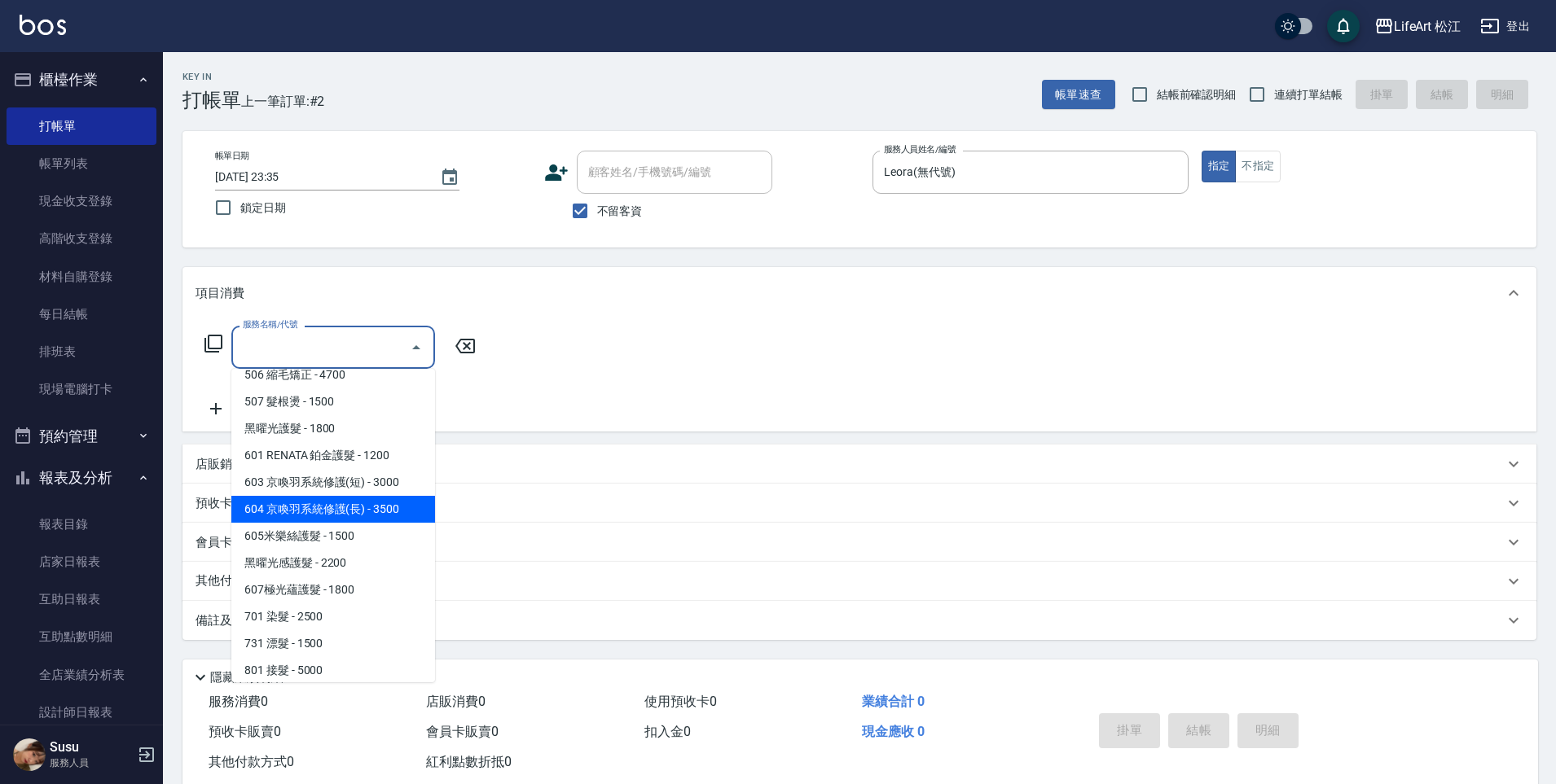
scroll to position [183, 0]
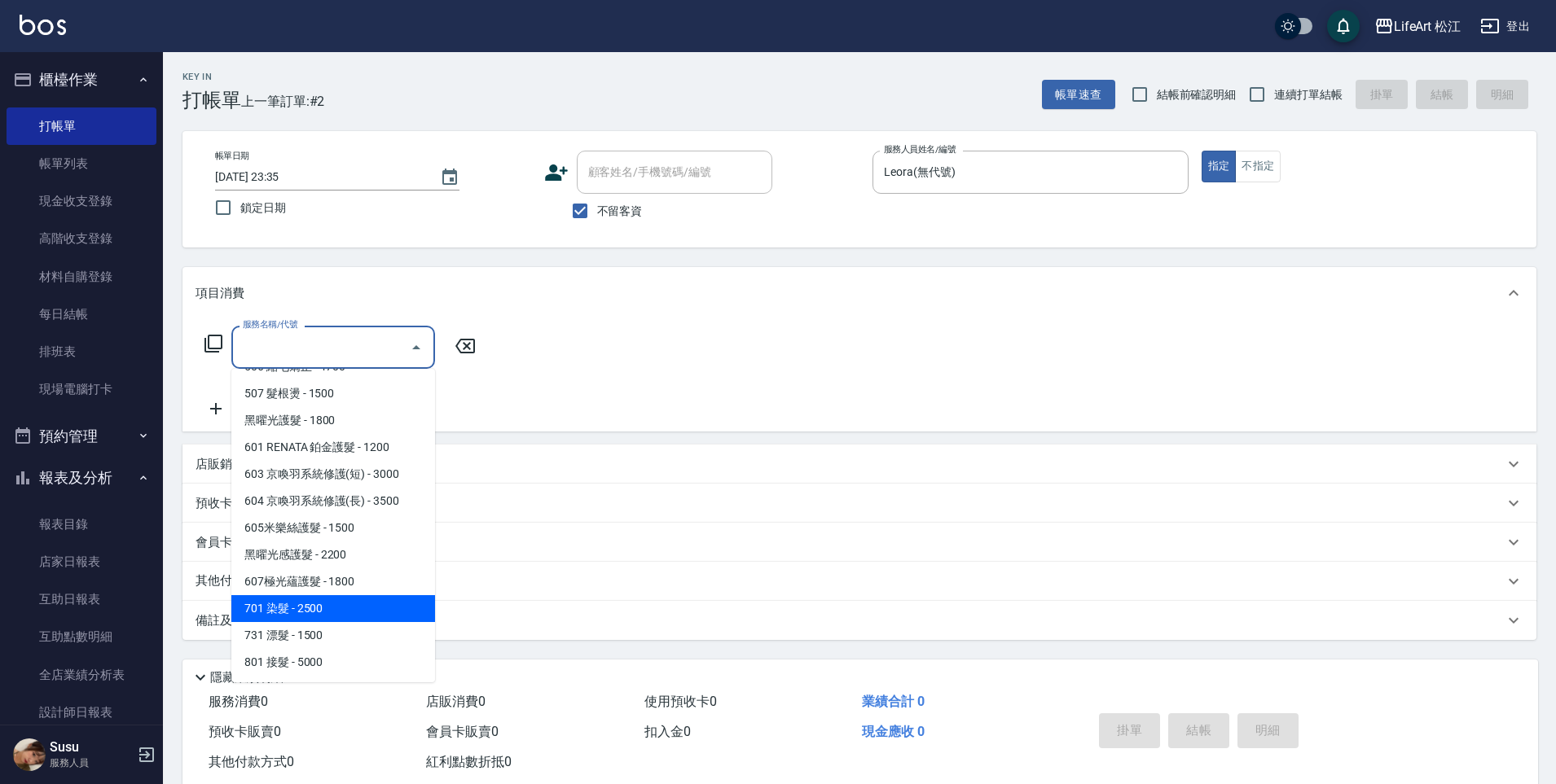
click at [366, 598] on span "701 染髮 - 2500" at bounding box center [332, 608] width 203 height 27
type input "701 染髮(701)"
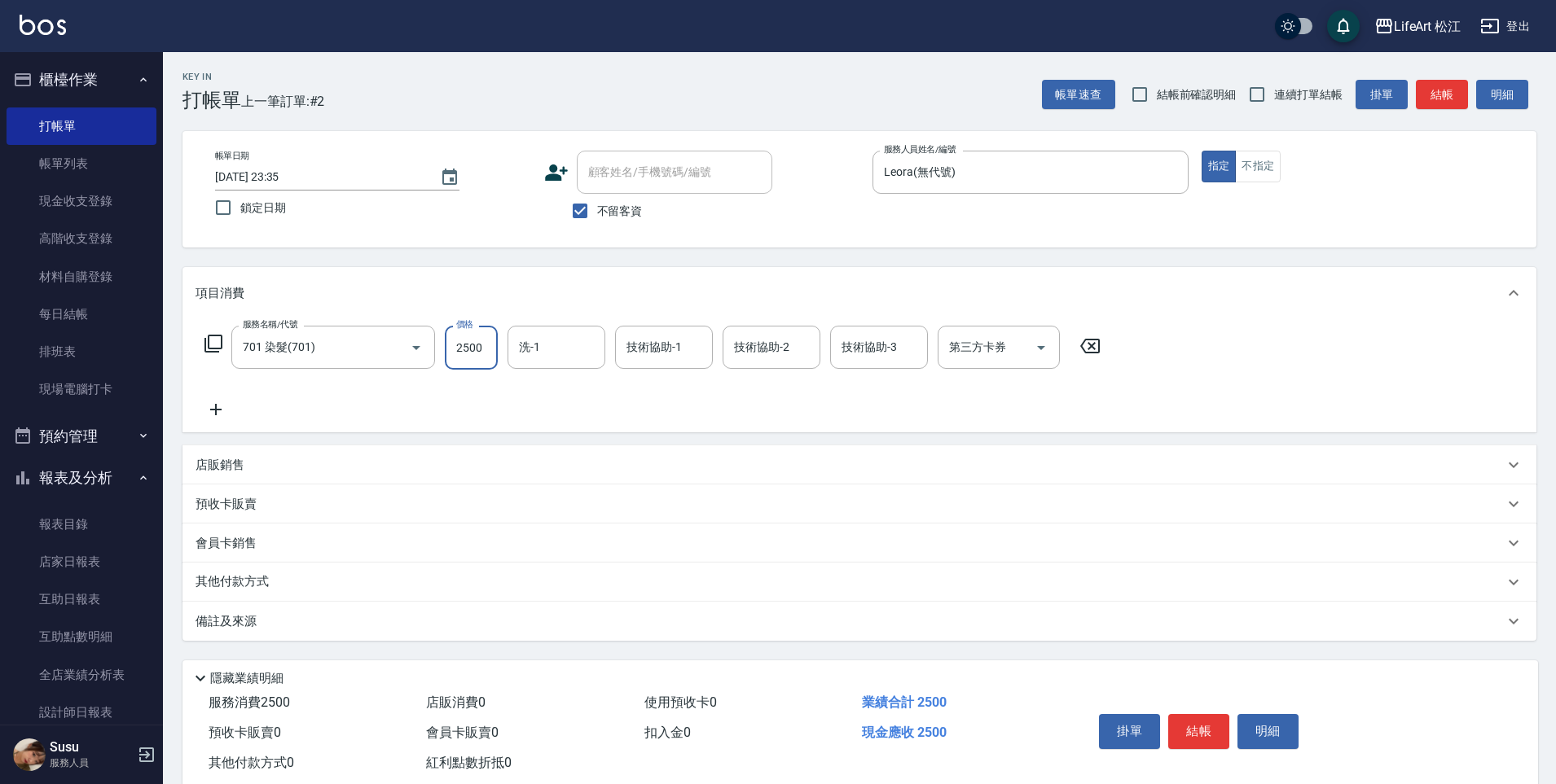
click at [482, 355] on input "2500" at bounding box center [471, 347] width 53 height 44
type input "1500"
click at [289, 627] on div "備註及來源" at bounding box center [849, 622] width 1308 height 17
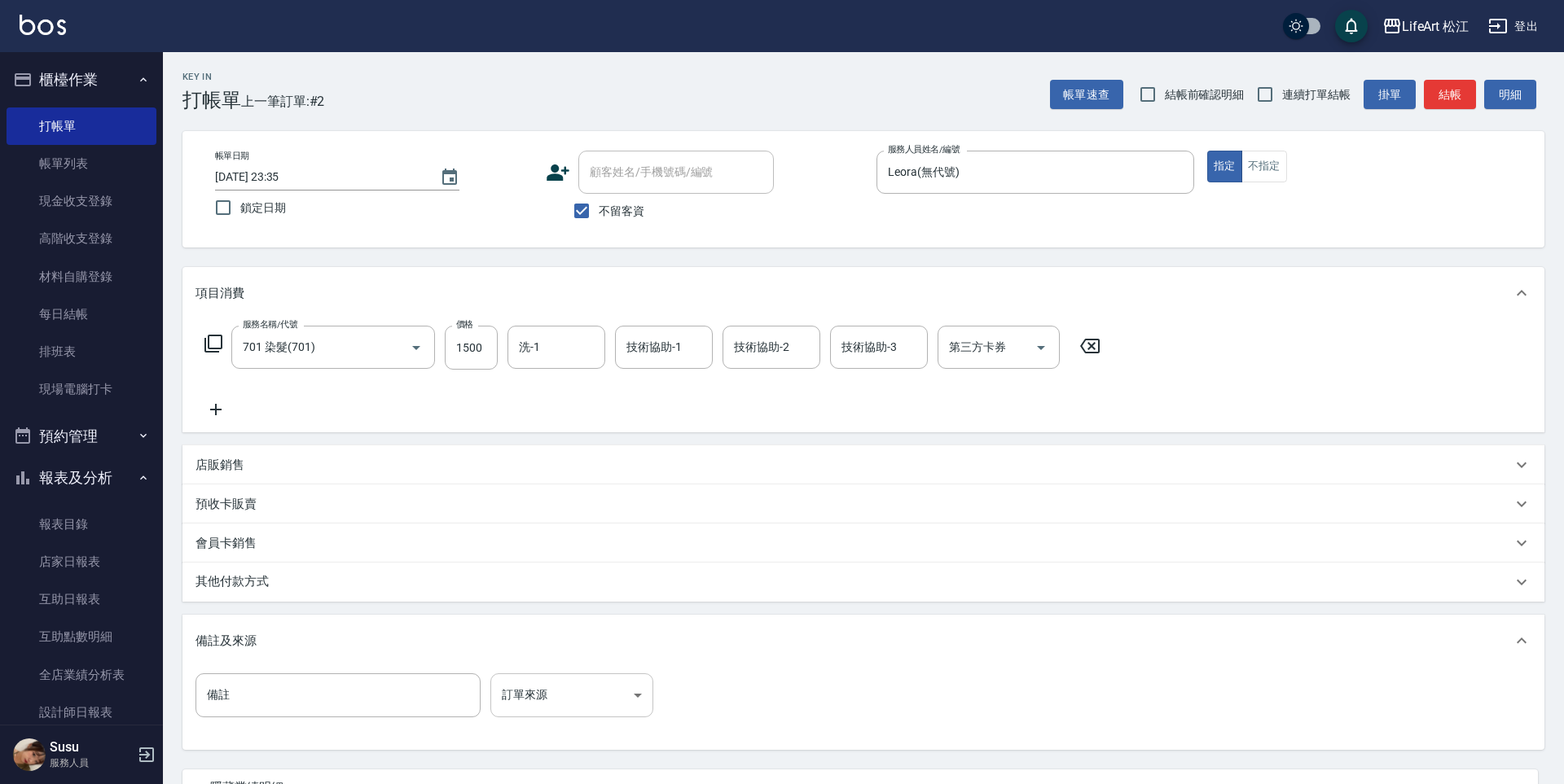
click at [552, 710] on body "LifeArt 松江 登出 櫃檯作業 打帳單 帳單列表 現金收支登錄 高階收支登錄 材料自購登錄 每日結帳 排班表 現場電腦打卡 預約管理 預約管理 單日預約…" at bounding box center [782, 463] width 1564 height 927
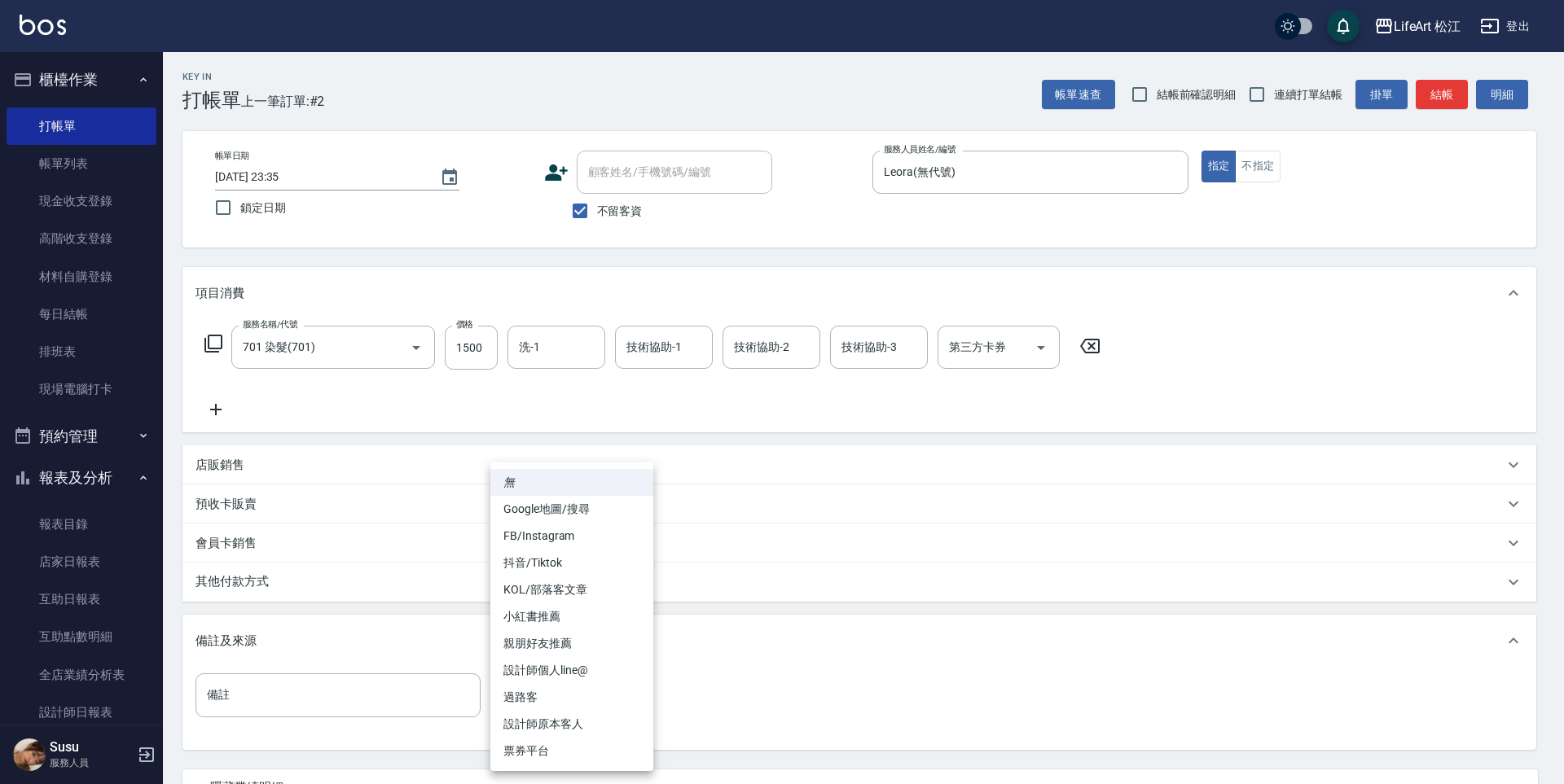
click at [588, 580] on li "KOL/部落客文章" at bounding box center [572, 589] width 163 height 27
type input "KOL/部落客文章"
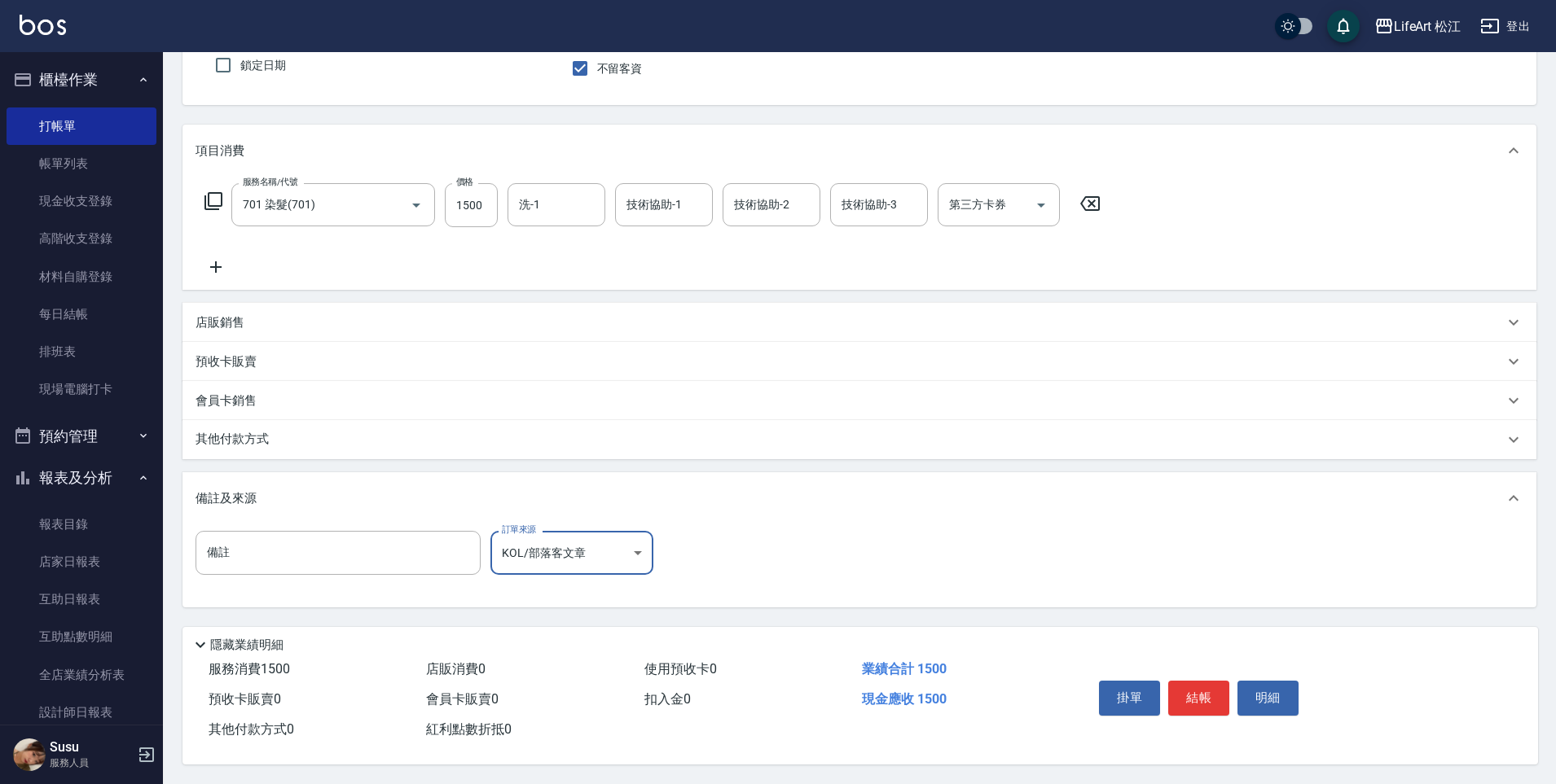
scroll to position [0, 0]
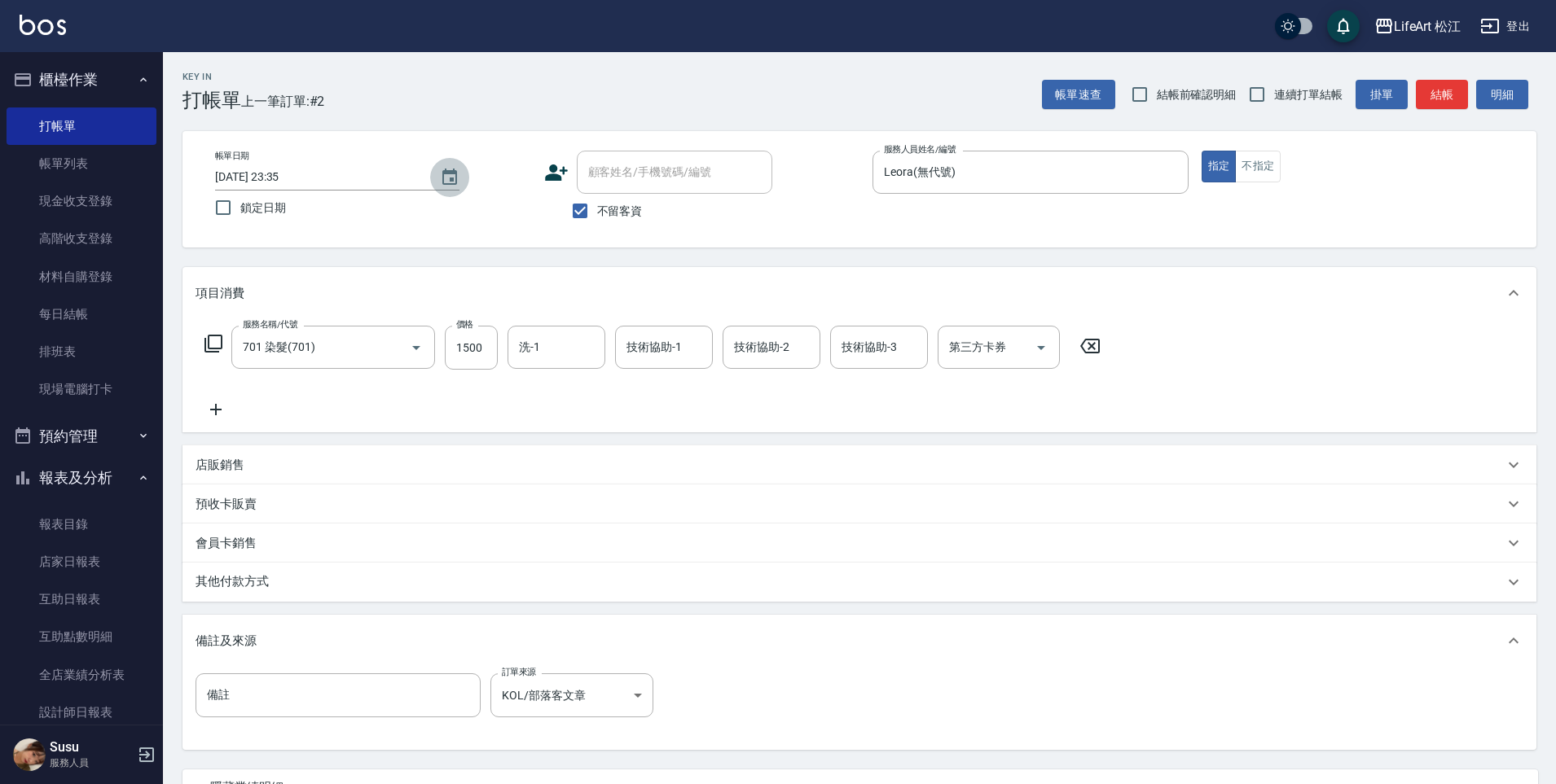
click at [449, 171] on icon "Choose date, selected date is 2025-10-11" at bounding box center [449, 177] width 15 height 16
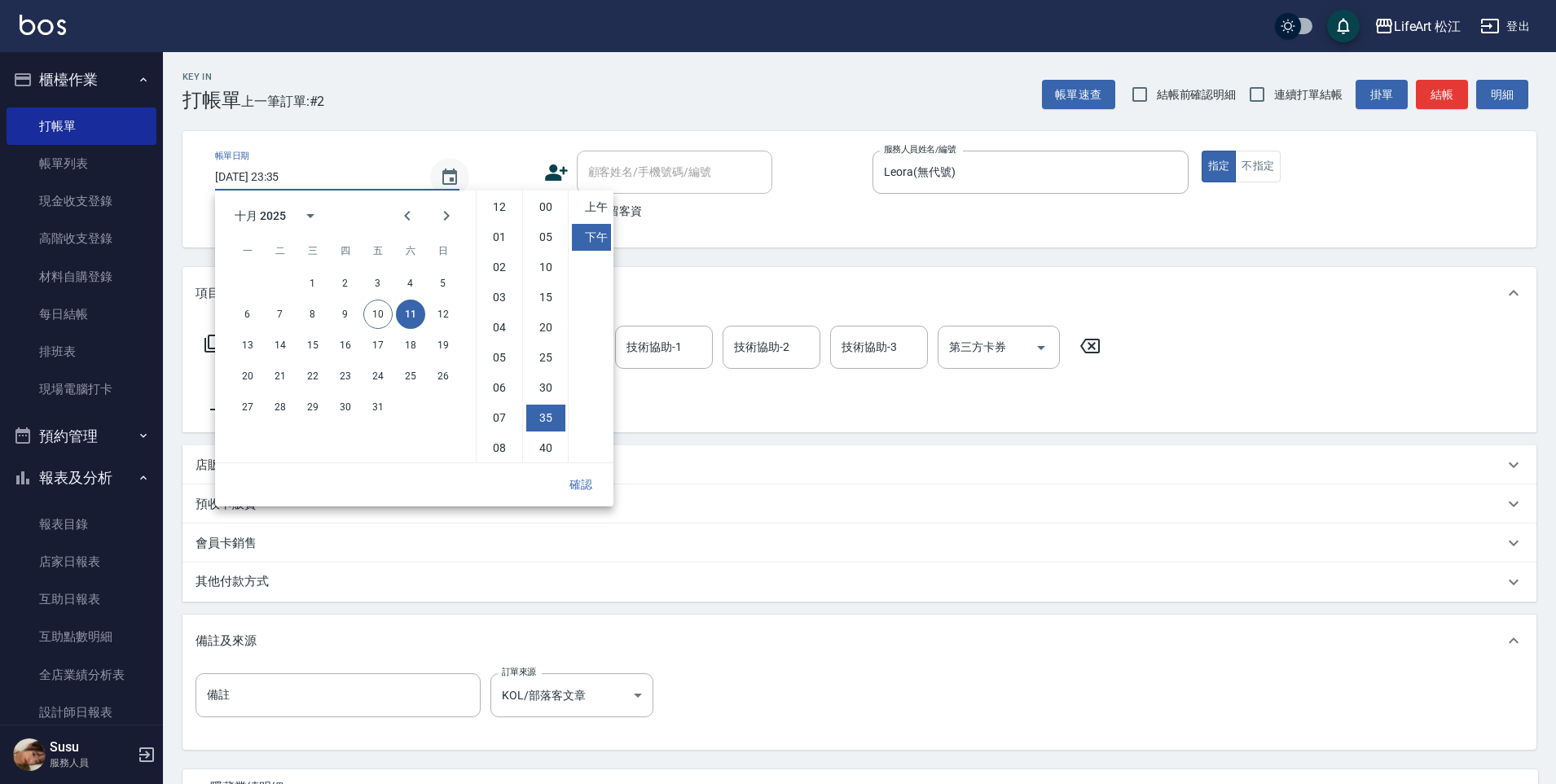
scroll to position [91, 0]
drag, startPoint x: 582, startPoint y: 492, endPoint x: 593, endPoint y: 493, distance: 11.0
click at [582, 492] on button "確認" at bounding box center [581, 485] width 52 height 30
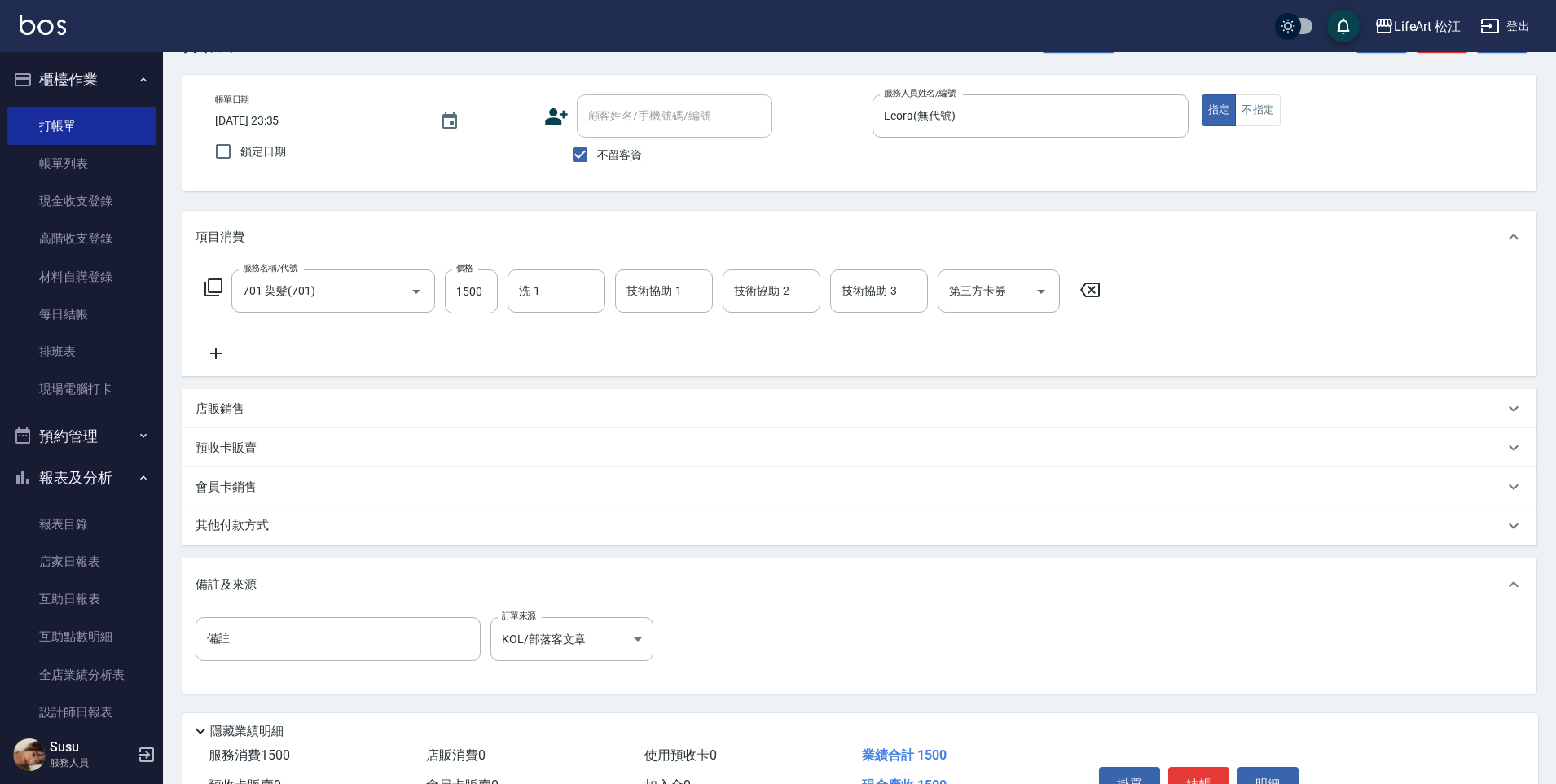
scroll to position [150, 0]
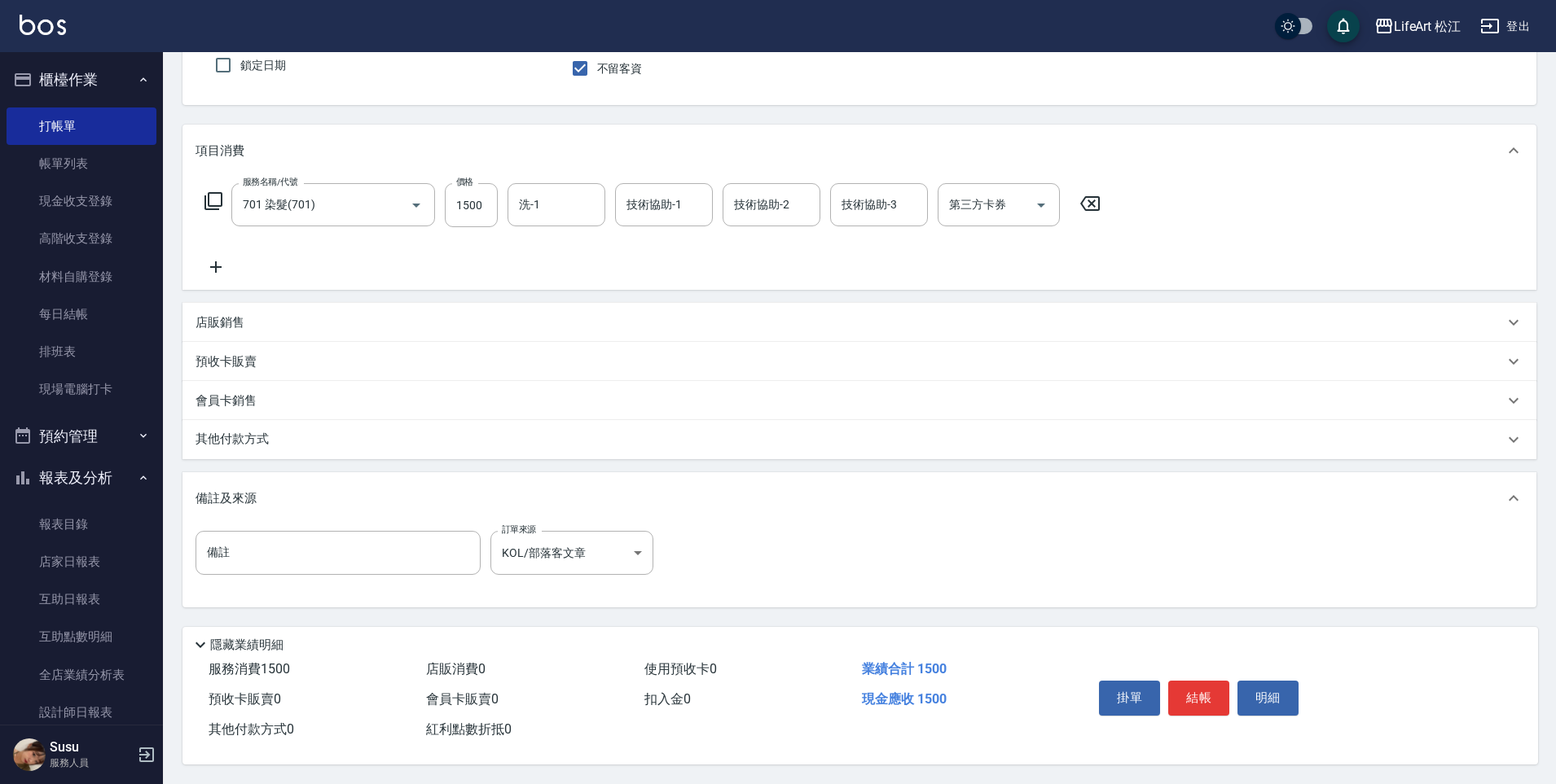
drag, startPoint x: 1196, startPoint y: 697, endPoint x: 1190, endPoint y: 691, distance: 8.5
click at [1196, 695] on button "結帳" at bounding box center [1199, 698] width 61 height 35
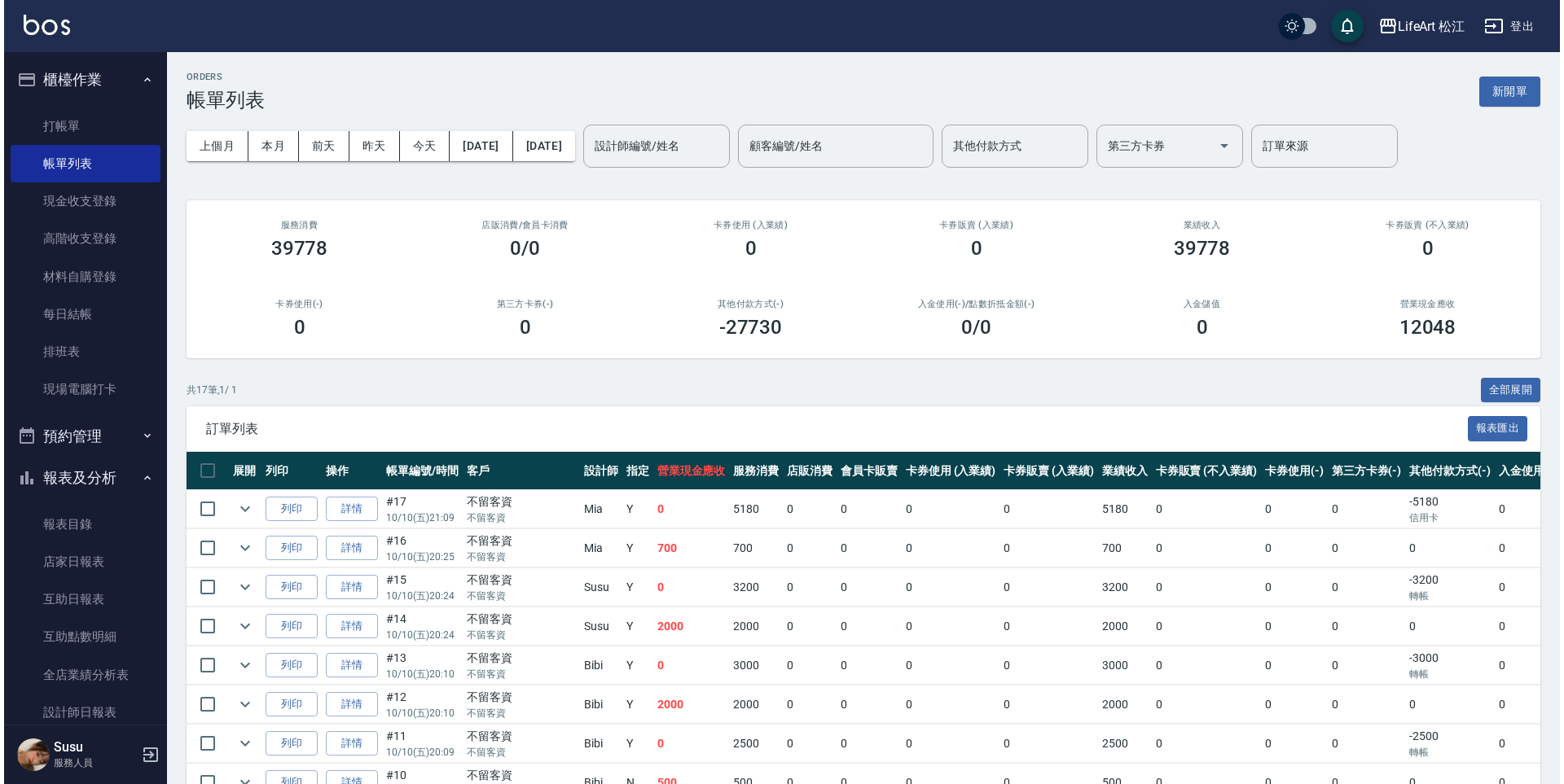
scroll to position [3, 0]
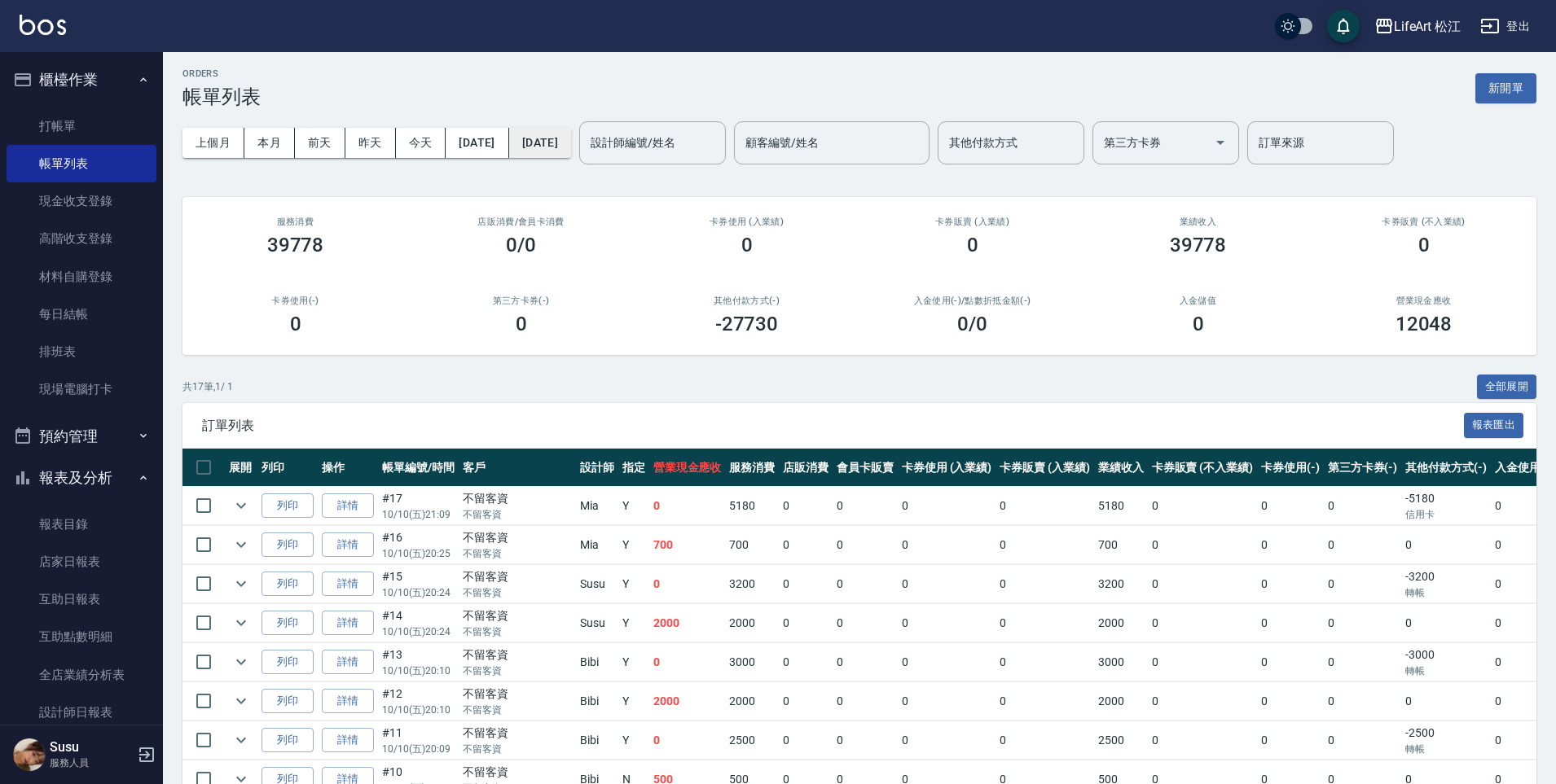
click at [571, 140] on button "[DATE]" at bounding box center [540, 143] width 62 height 30
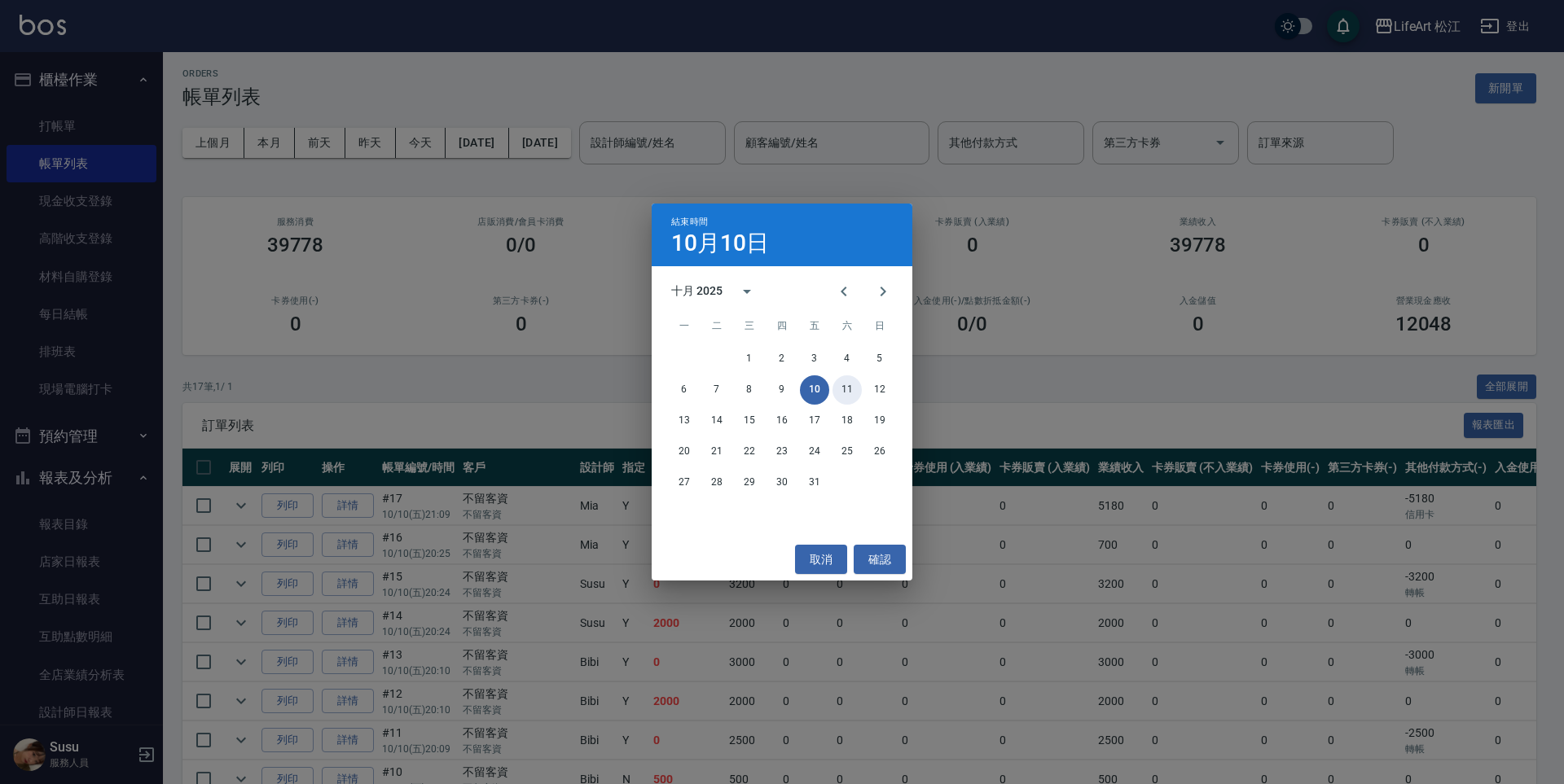
click at [851, 391] on button "11" at bounding box center [847, 390] width 29 height 29
